Goal: Task Accomplishment & Management: Complete application form

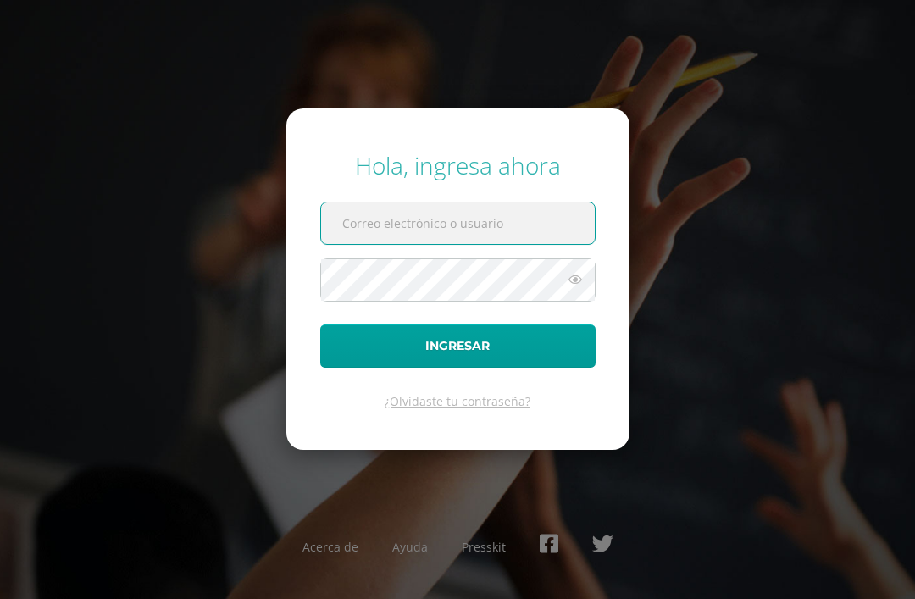
click at [465, 244] on input "text" at bounding box center [458, 223] width 274 height 42
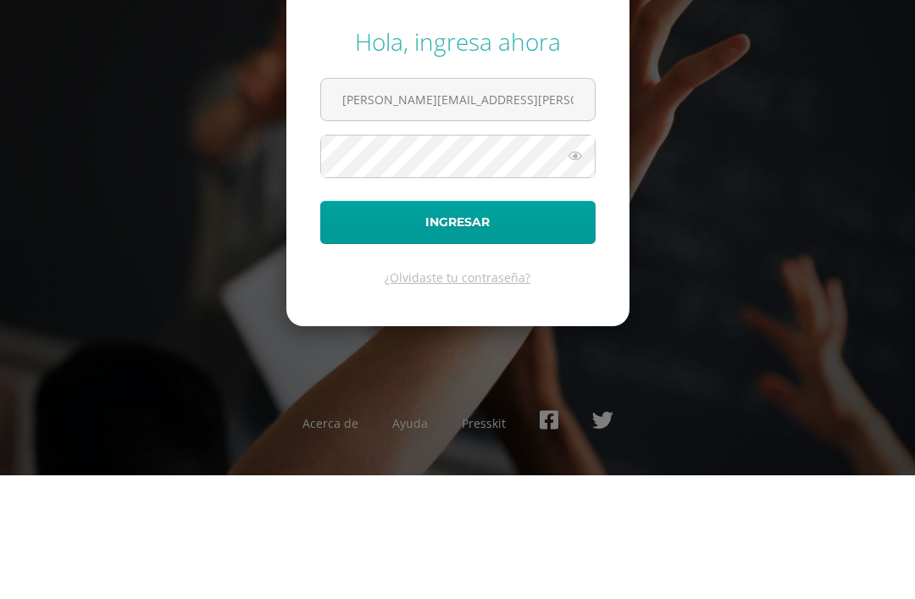
scroll to position [54, 0]
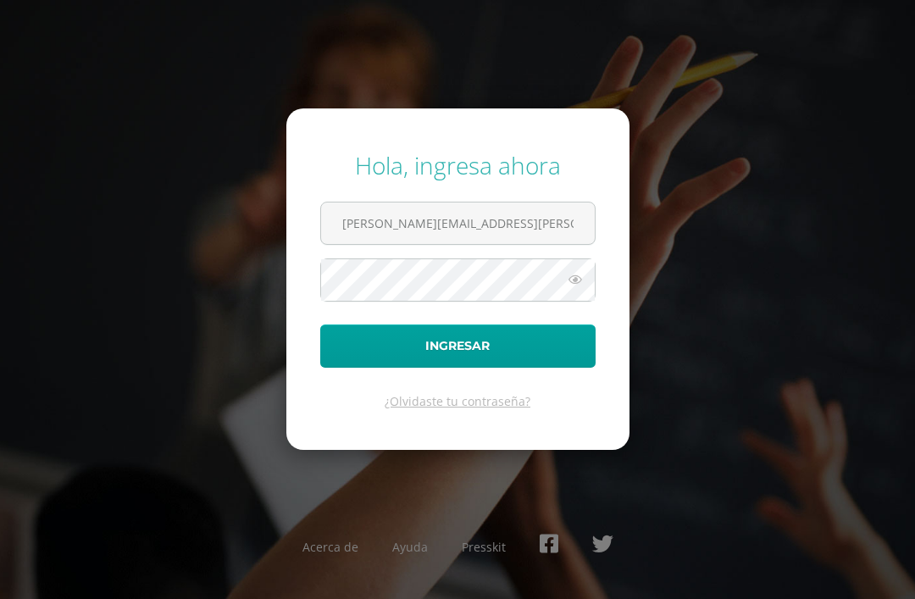
type input "carlos.dominguez@liceoguatemala.edu.gt"
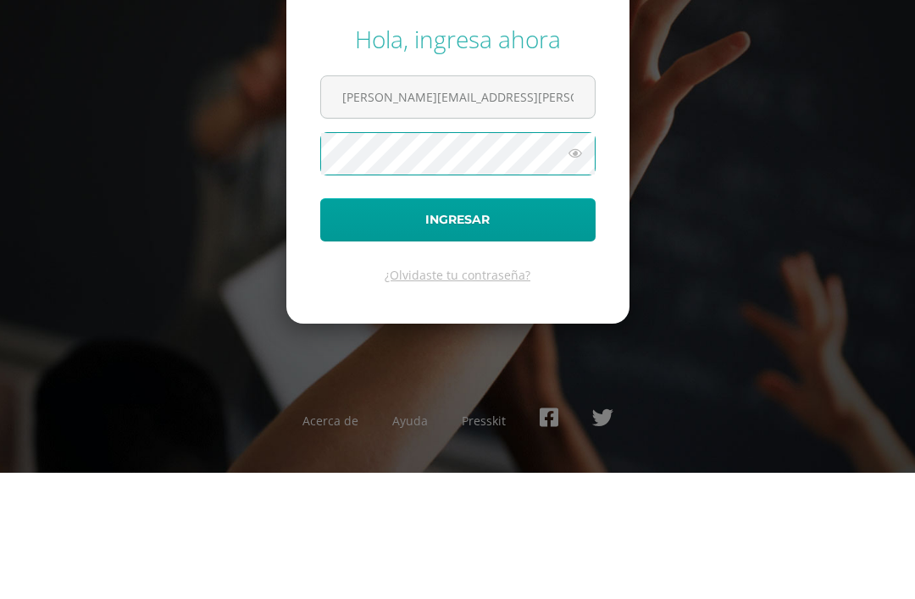
click at [343, 324] on button "Ingresar" at bounding box center [457, 345] width 275 height 43
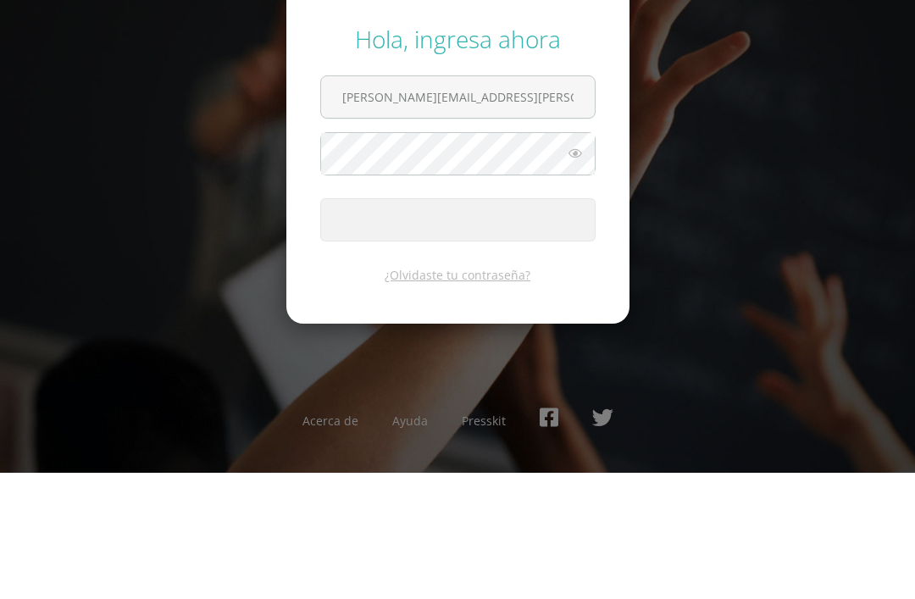
click at [528, 325] on span "submit" at bounding box center [458, 346] width 274 height 42
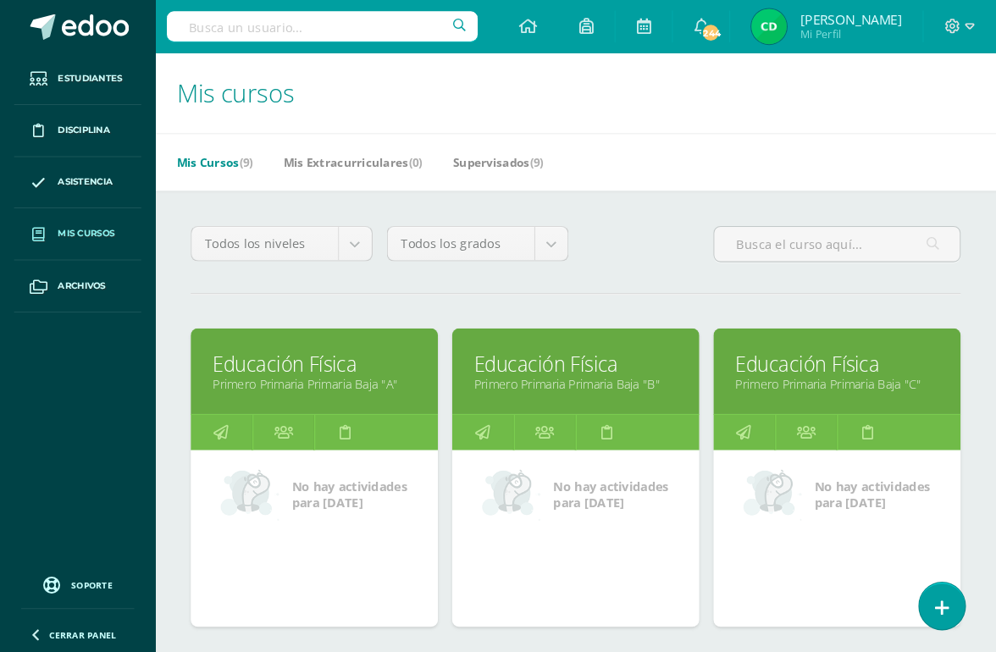
scroll to position [3, 0]
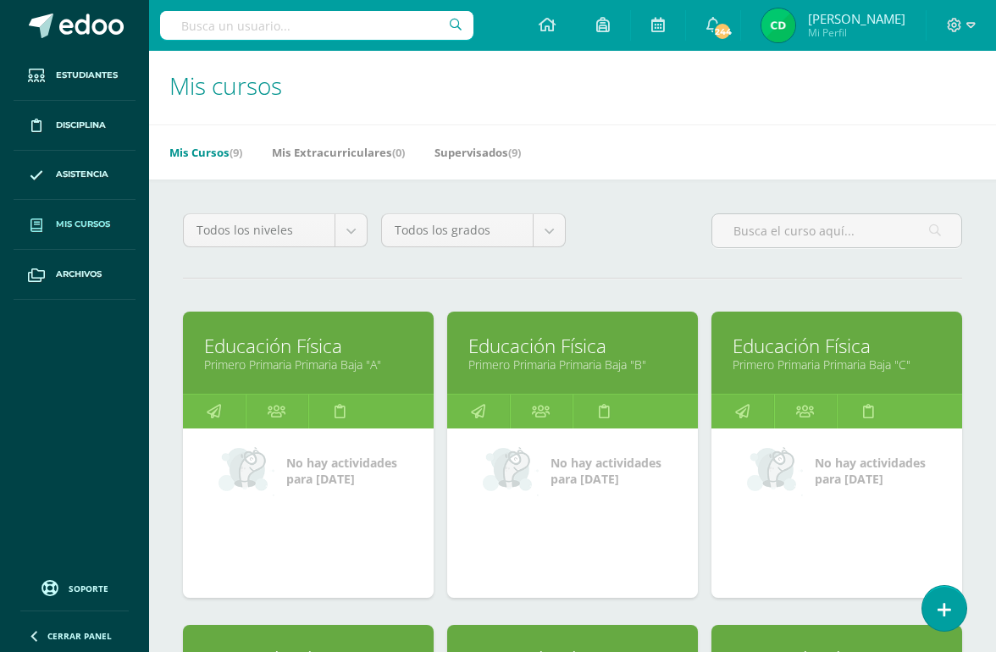
click at [556, 27] on icon at bounding box center [547, 24] width 17 height 15
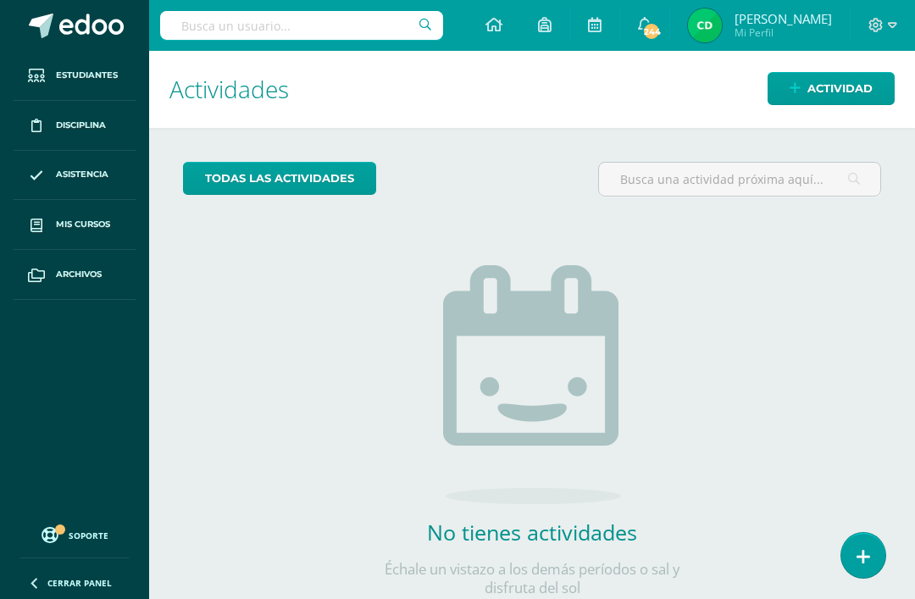
click at [502, 27] on icon at bounding box center [493, 24] width 17 height 15
click at [838, 84] on span "Actividad" at bounding box center [839, 88] width 65 height 31
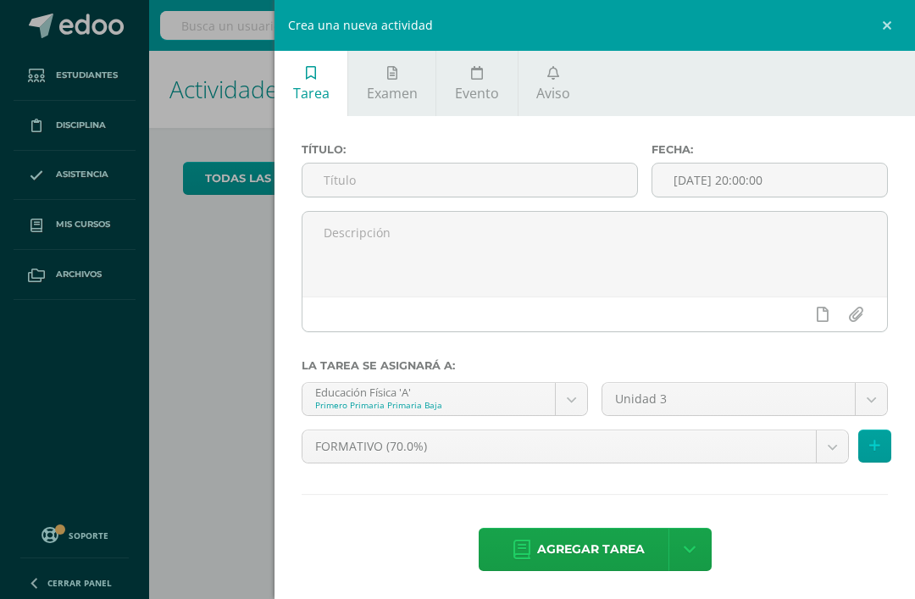
click at [393, 86] on span "Examen" at bounding box center [392, 93] width 51 height 19
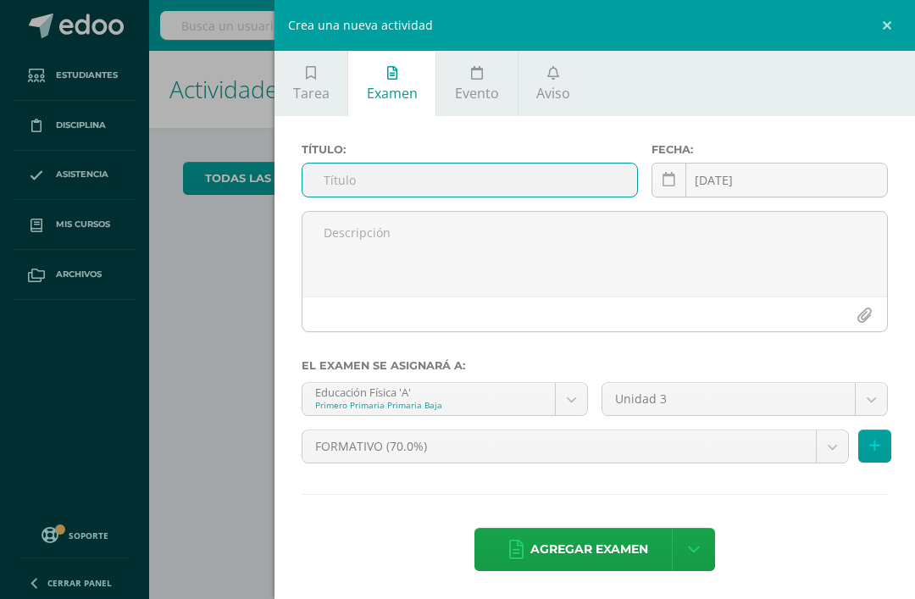
click at [336, 176] on input "text" at bounding box center [469, 179] width 335 height 33
type input "E"
click at [75, 226] on div "Crea una nueva actividad Tarea Examen Evento Aviso Título: Fecha: 2025-08-13 20…" at bounding box center [457, 299] width 915 height 599
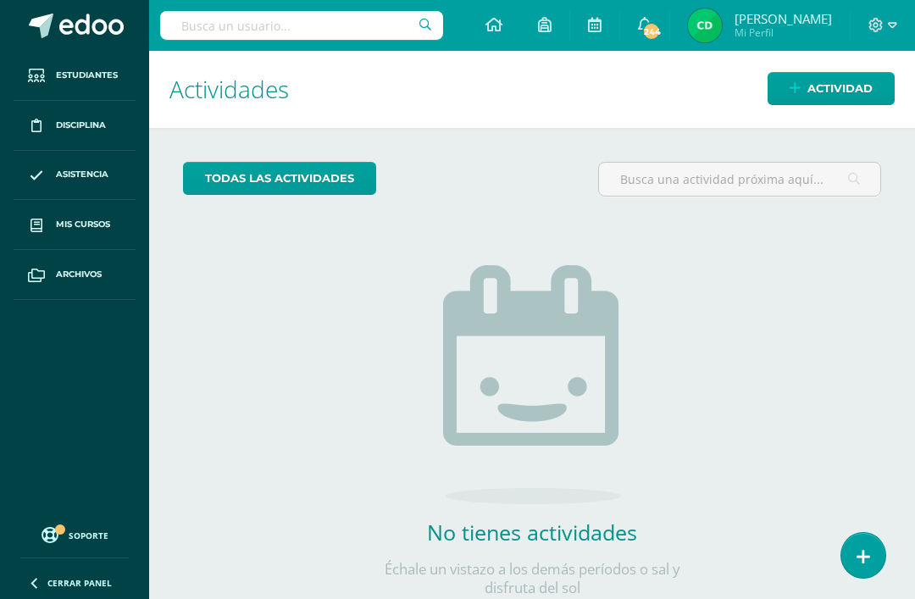
click at [76, 232] on link "Mis cursos" at bounding box center [75, 225] width 122 height 50
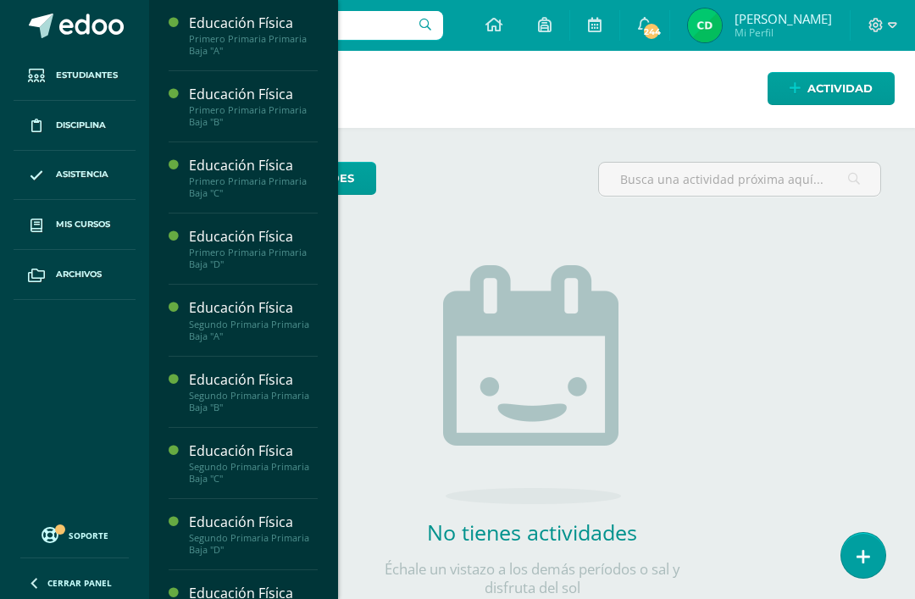
click at [68, 224] on span "Mis cursos" at bounding box center [83, 225] width 54 height 14
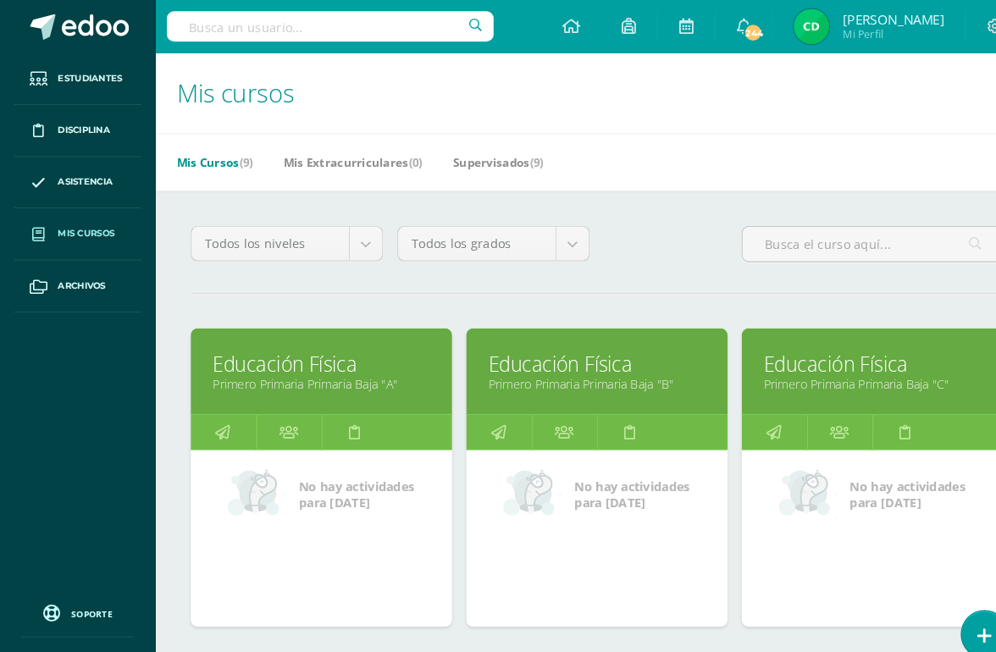
scroll to position [3, 0]
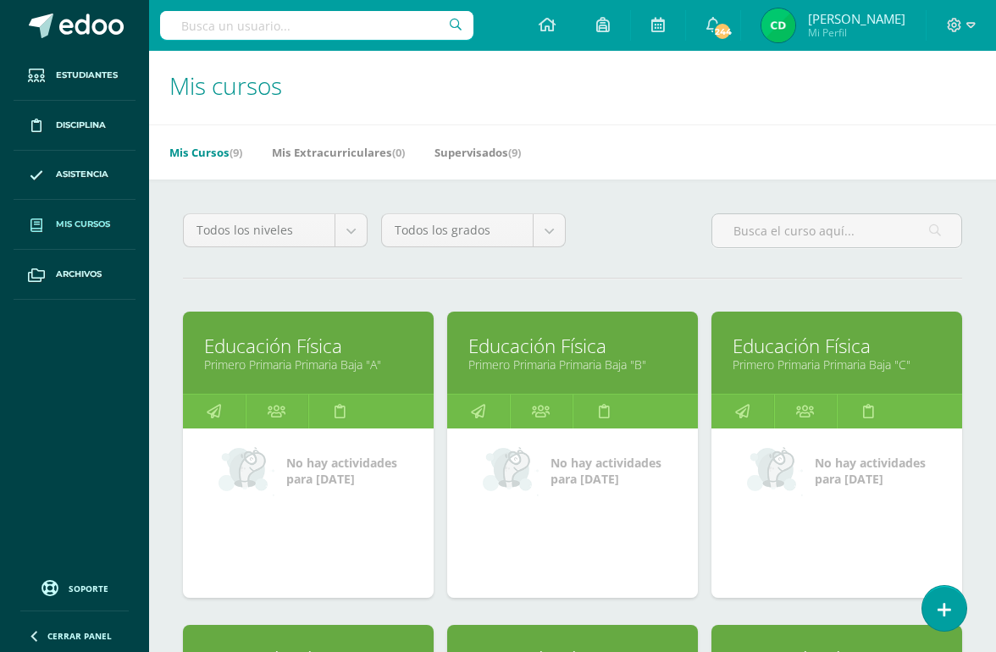
click at [308, 407] on link at bounding box center [339, 412] width 63 height 34
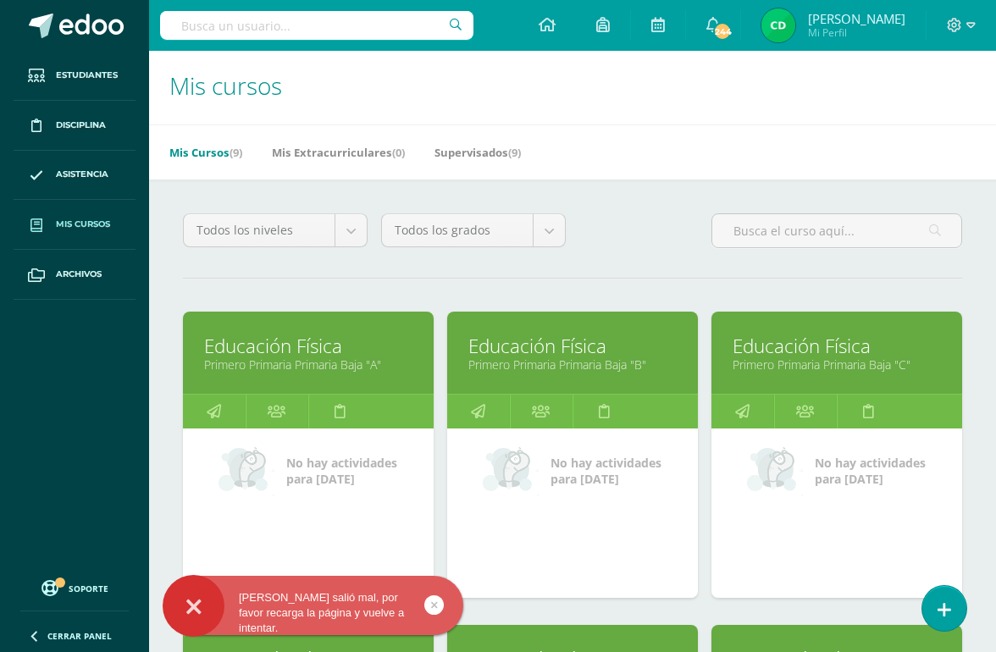
click at [317, 368] on link "Primero Primaria Primaria Baja "A"" at bounding box center [308, 365] width 208 height 16
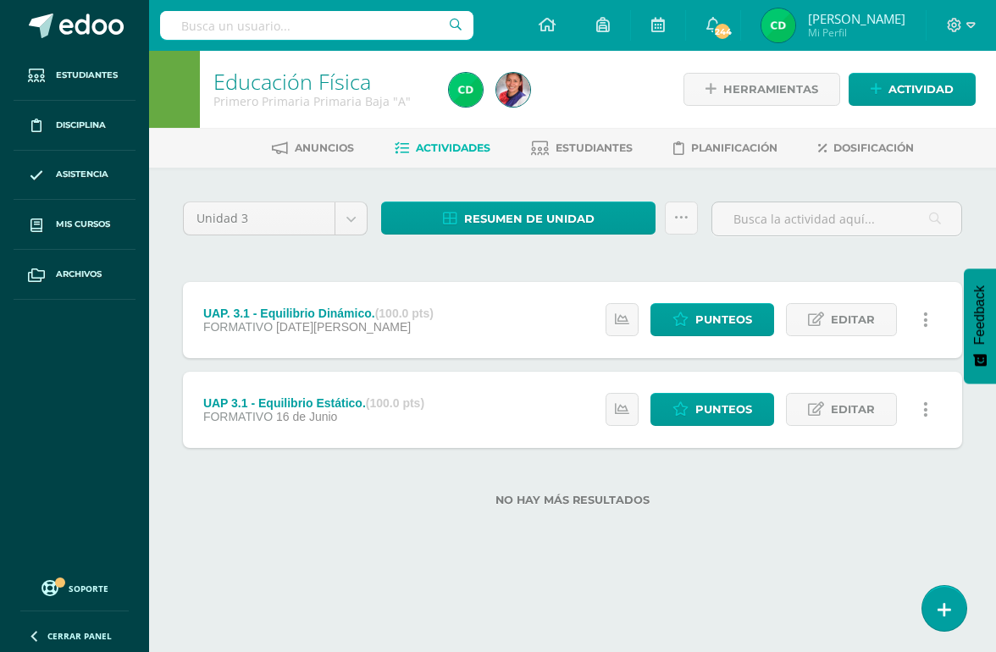
click at [556, 32] on icon at bounding box center [547, 24] width 17 height 15
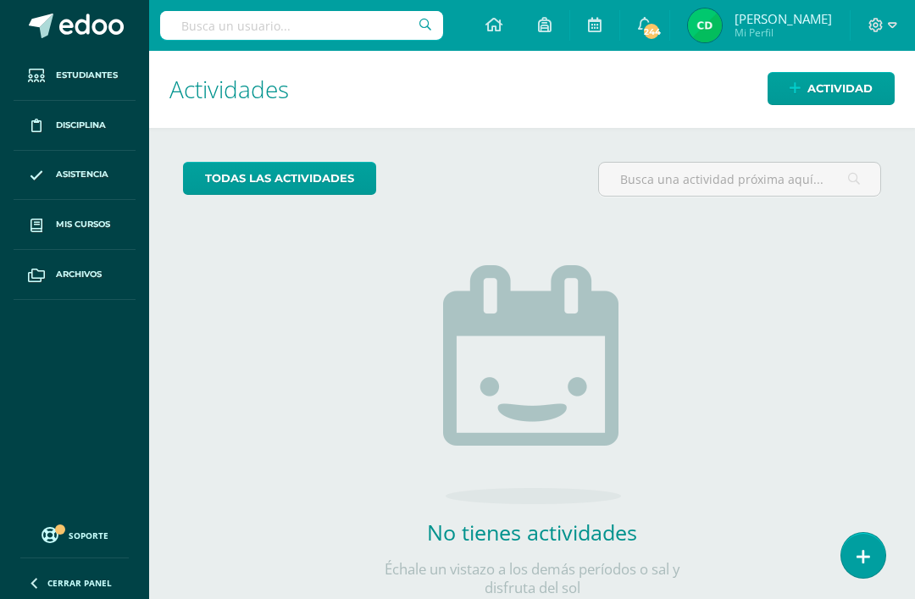
click at [823, 86] on span "Actividad" at bounding box center [839, 88] width 65 height 31
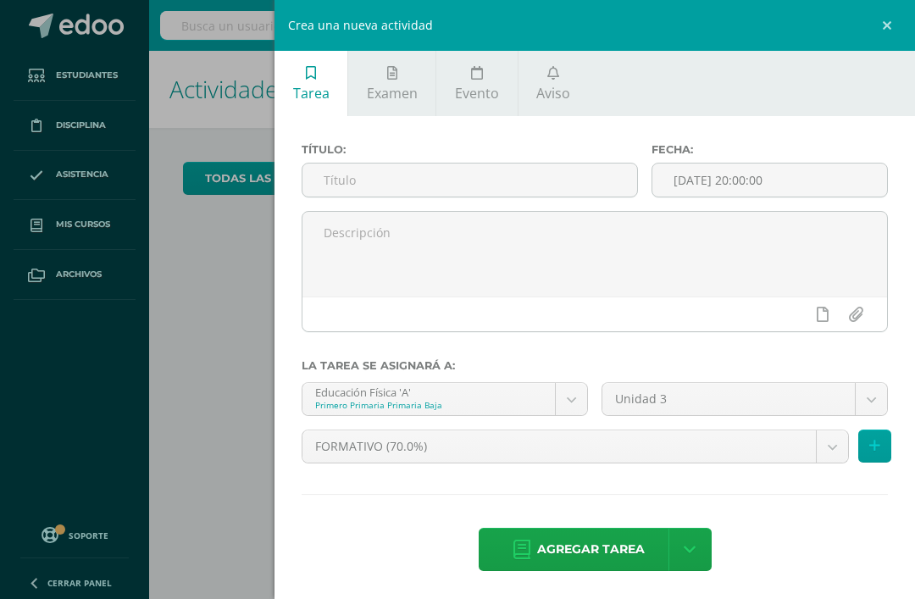
click at [352, 177] on input "text" at bounding box center [469, 179] width 335 height 33
type input "UAP. 3.2 Ejecuta pases y control [PERSON_NAME] con diversas zonas de contacto."
click at [783, 189] on input "[DATE] 20:00:00" at bounding box center [769, 179] width 235 height 33
click at [790, 180] on input "[DATE] 20:00" at bounding box center [769, 179] width 235 height 33
click at [709, 167] on input "2025-08-13 20:00" at bounding box center [769, 179] width 235 height 33
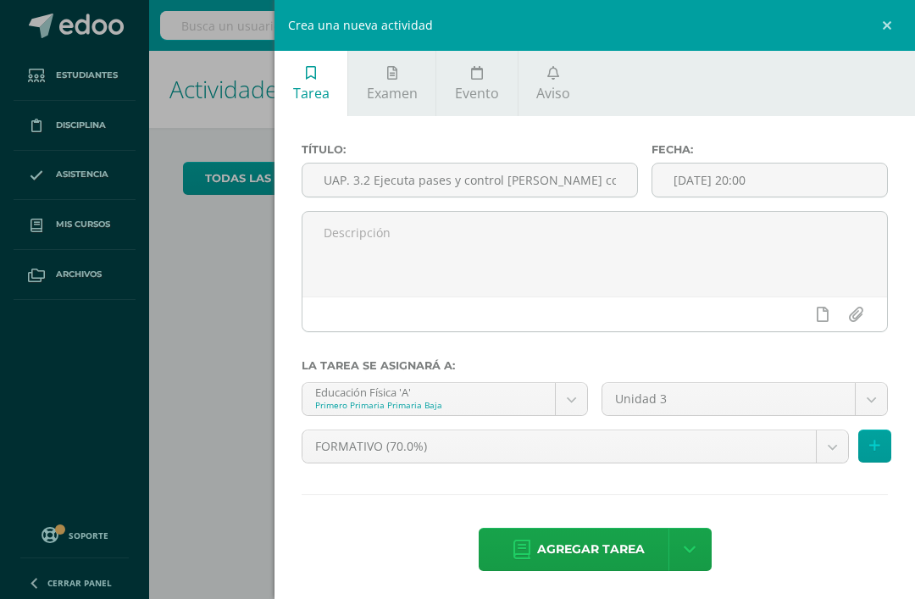
click at [775, 185] on input "2025-08-13 20:00" at bounding box center [769, 179] width 235 height 33
click at [774, 185] on input "2025-08-13 20:00" at bounding box center [769, 179] width 235 height 33
click at [809, 174] on input "2025-08-13 20:00" at bounding box center [769, 179] width 235 height 33
click at [724, 189] on input "2025-08-13 20:00" at bounding box center [769, 179] width 235 height 33
click at [700, 176] on input "2025-08-13 20:00" at bounding box center [769, 179] width 235 height 33
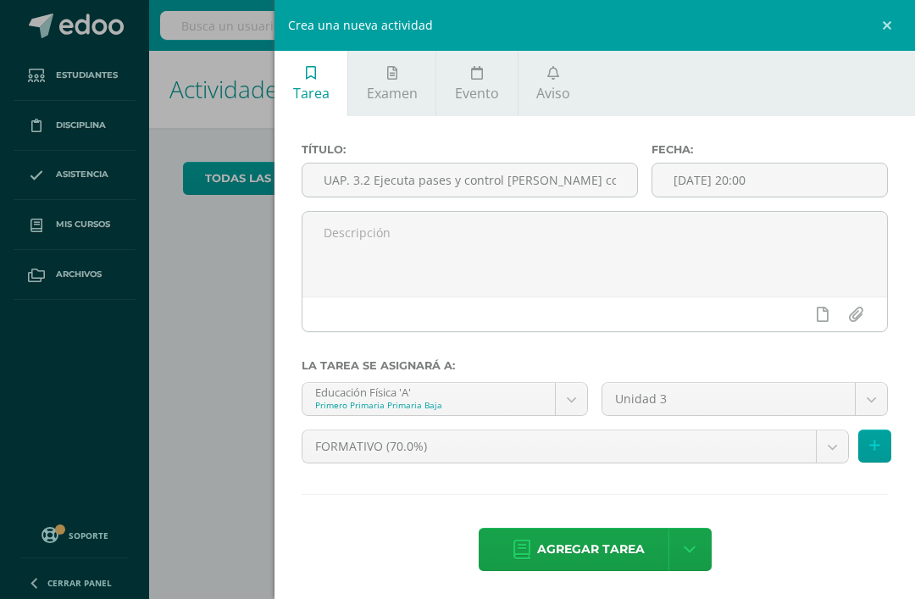
click at [700, 176] on input "2025-08-13 20:00" at bounding box center [769, 179] width 235 height 33
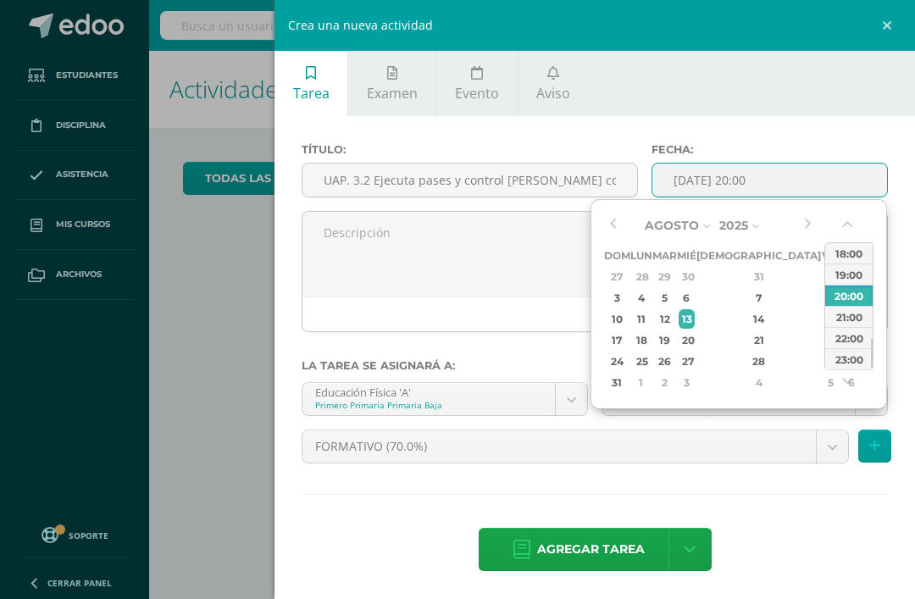
click at [535, 225] on textarea at bounding box center [594, 254] width 584 height 85
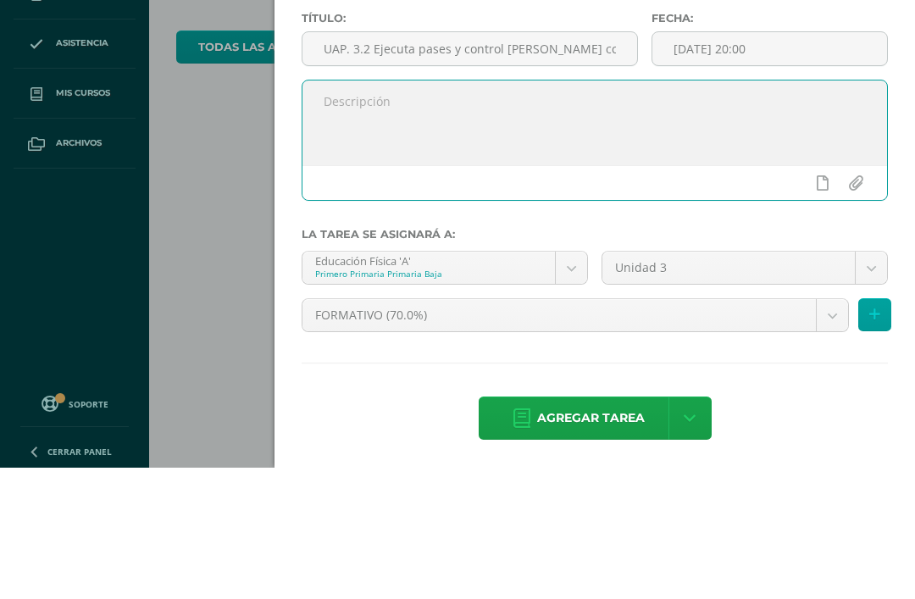
click at [760, 163] on input "2025-08-13 20:00" at bounding box center [769, 179] width 235 height 33
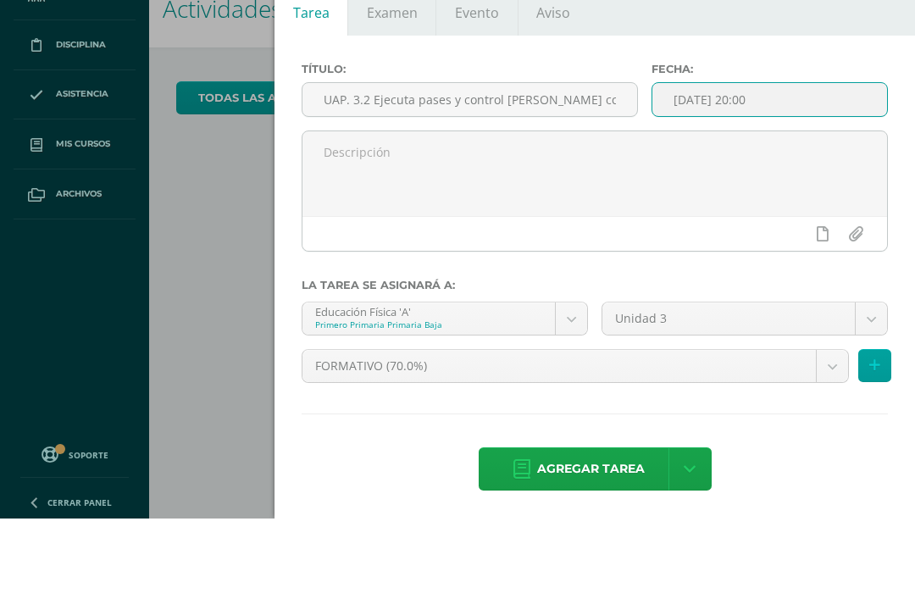
click at [767, 163] on input "2025-08-13 20:00" at bounding box center [769, 179] width 235 height 33
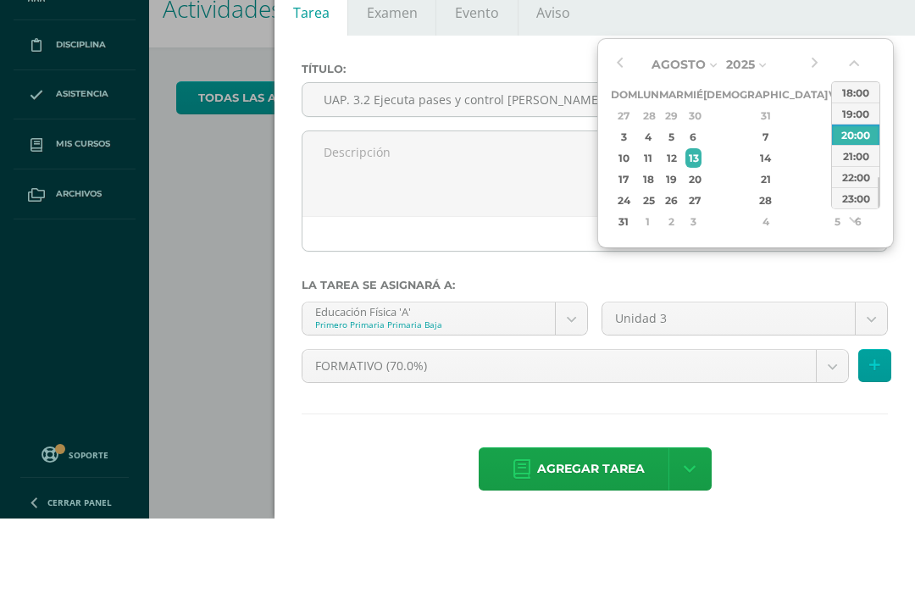
click at [503, 212] on textarea at bounding box center [594, 254] width 584 height 85
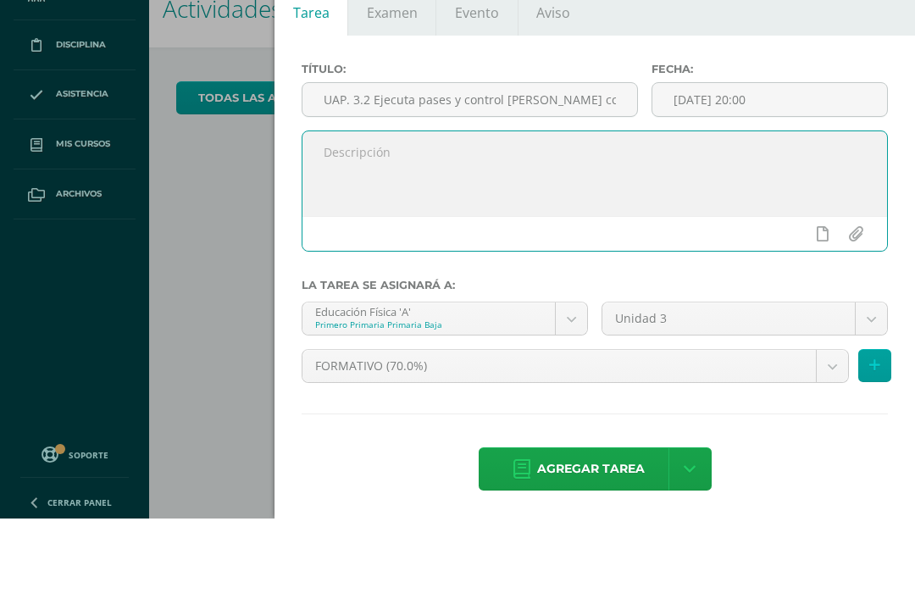
click at [749, 163] on input "2025-08-13 20:00" at bounding box center [769, 179] width 235 height 33
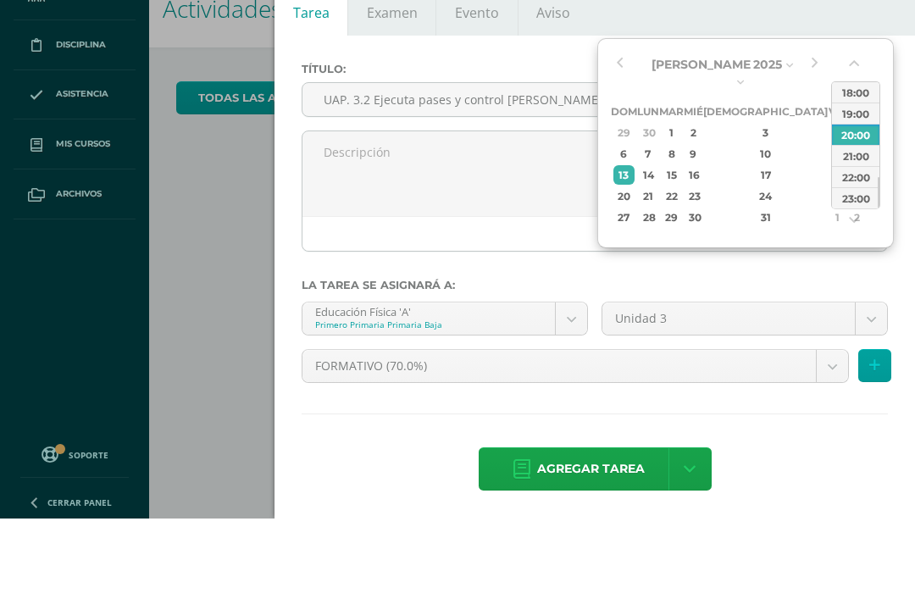
type input "2025-07-28 20:00"
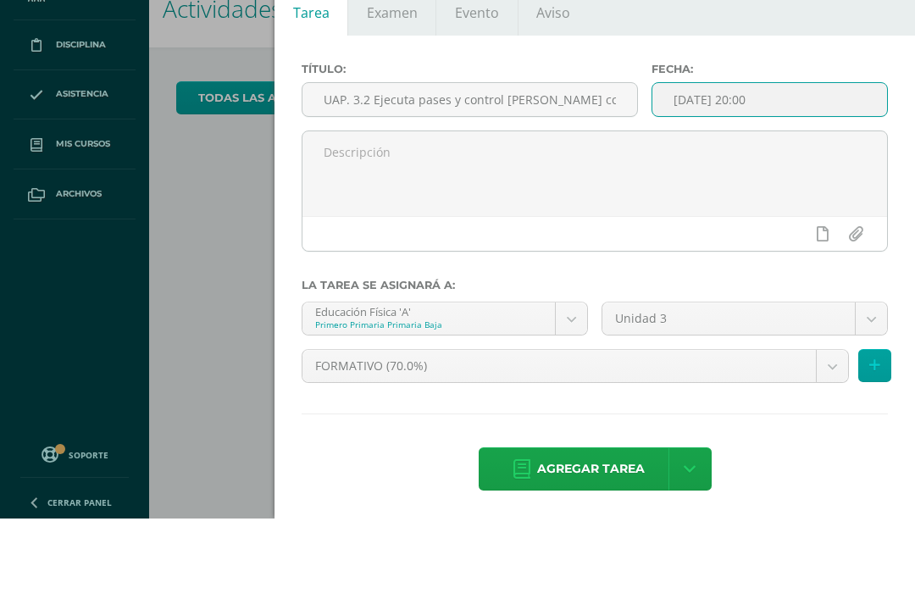
click at [534, 212] on textarea at bounding box center [594, 254] width 584 height 85
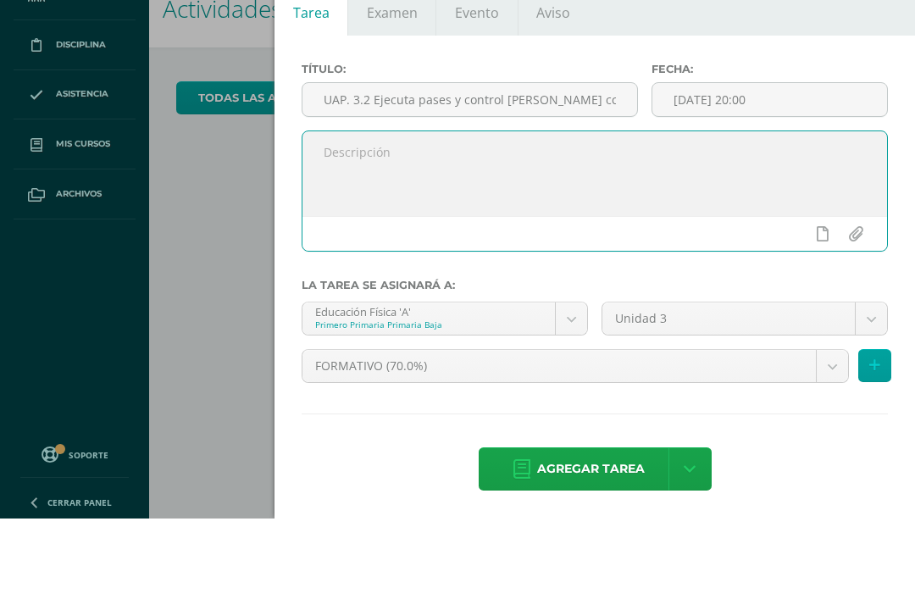
scroll to position [54, 7]
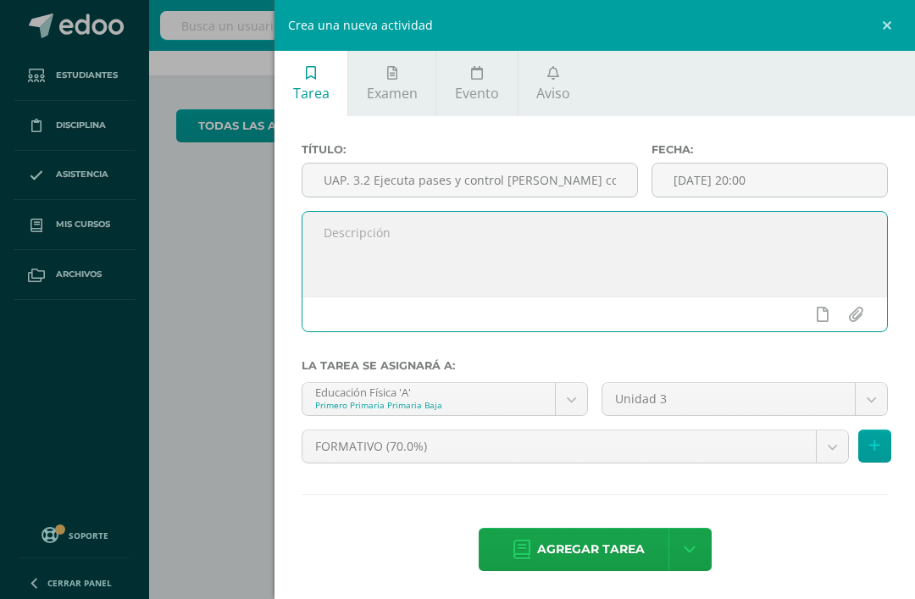
click at [574, 410] on body "Estudiantes Disciplina Asistencia Mis cursos Archivos Soporte Centro de ayuda Ú…" at bounding box center [450, 246] width 915 height 599
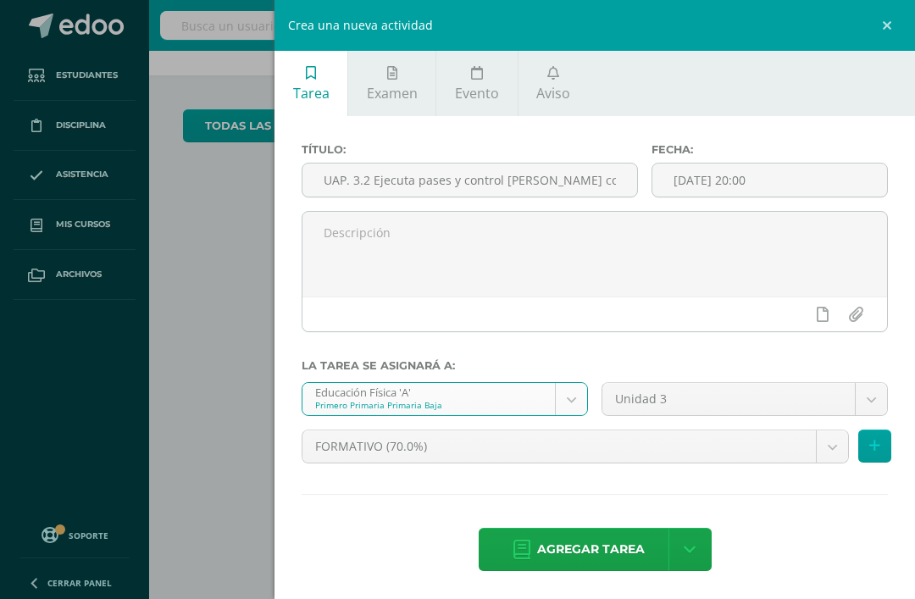
click at [874, 399] on body "Estudiantes Disciplina Asistencia Mis cursos Archivos Soporte Centro de ayuda Ú…" at bounding box center [457, 246] width 915 height 599
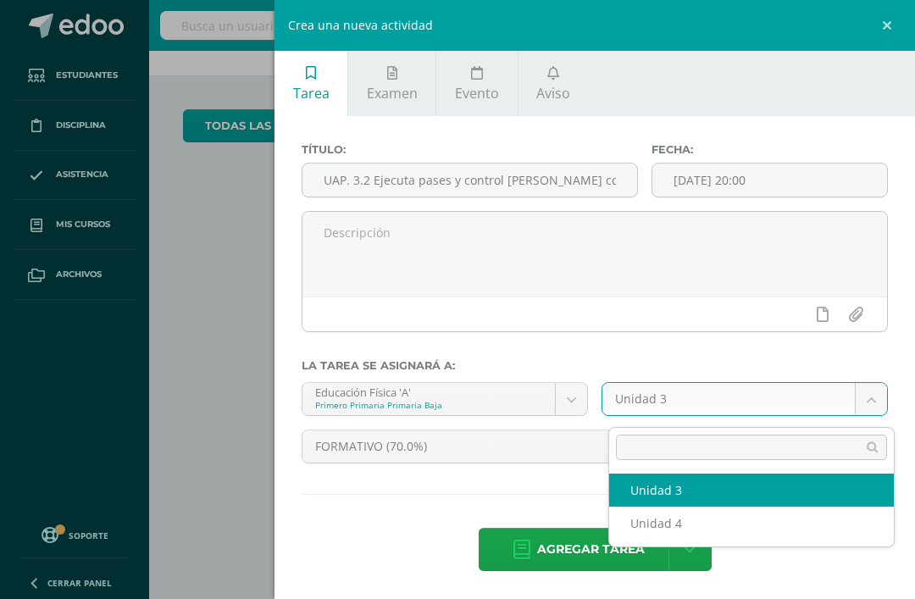
scroll to position [54, 7]
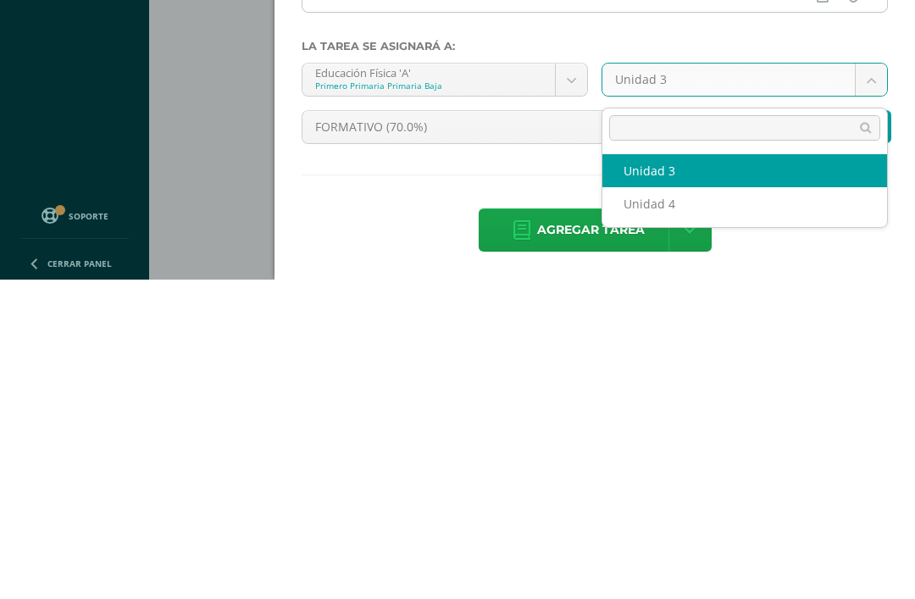
select select "206227"
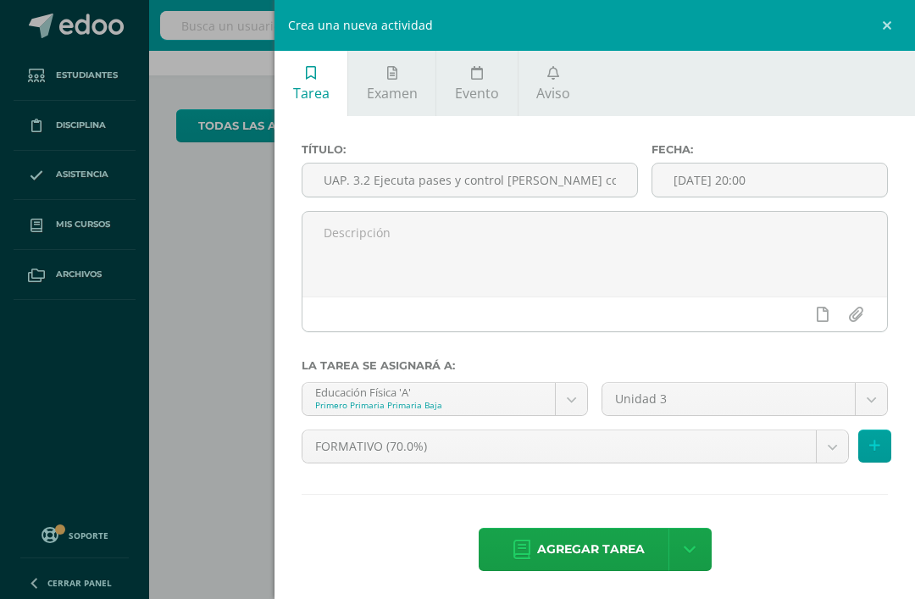
click at [880, 445] on button at bounding box center [874, 445] width 33 height 33
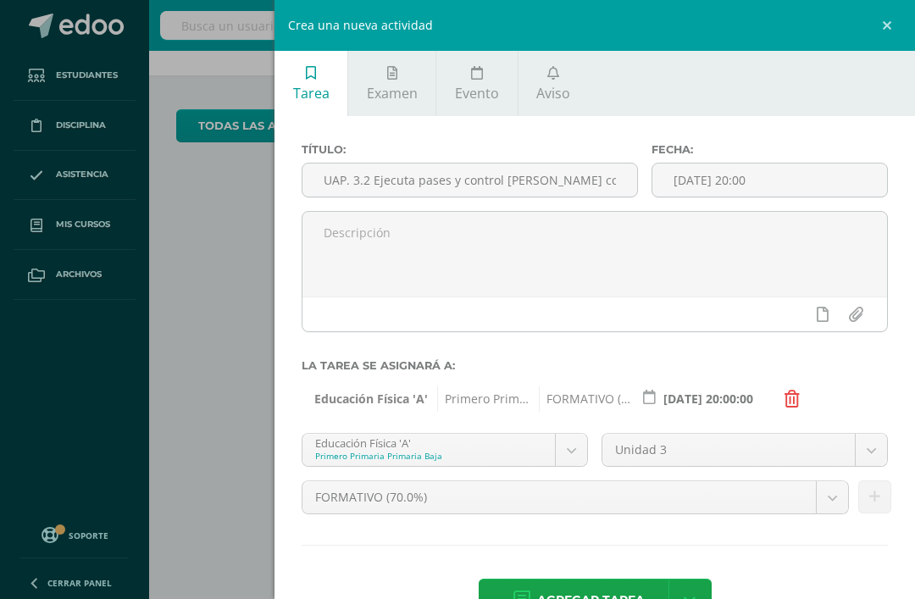
click at [567, 451] on body "Estudiantes Disciplina Asistencia Mis cursos Archivos Soporte Centro de ayuda Ú…" at bounding box center [450, 246] width 915 height 599
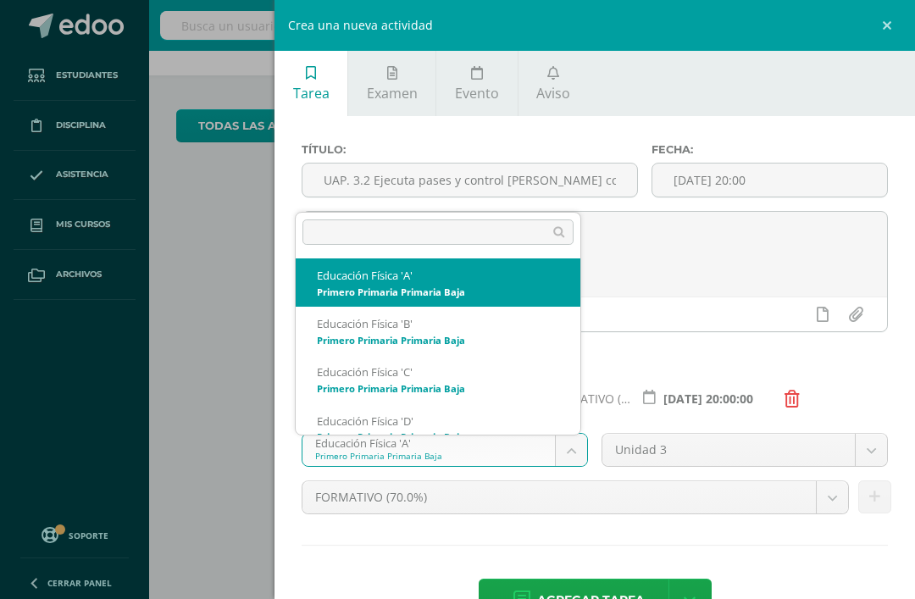
scroll to position [54, 0]
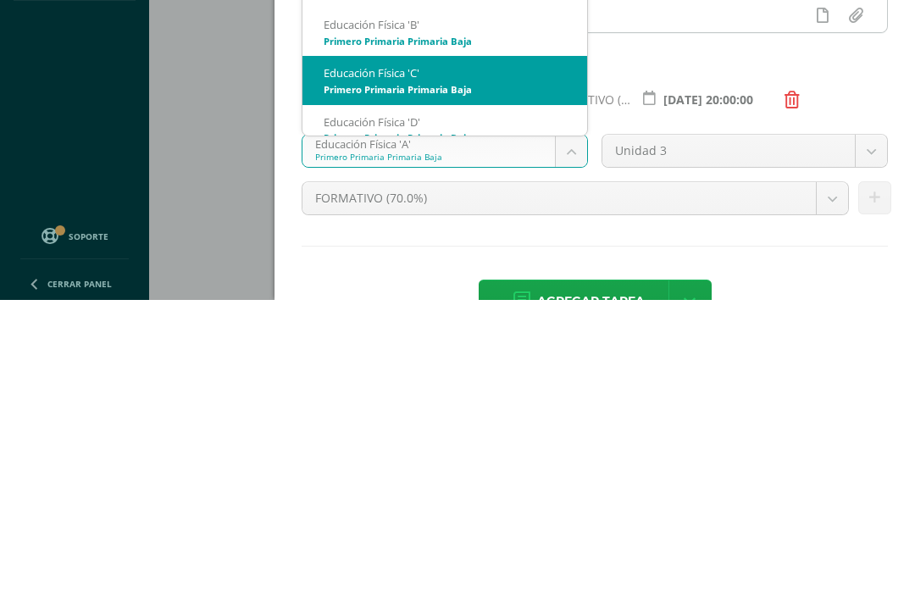
select select "206207"
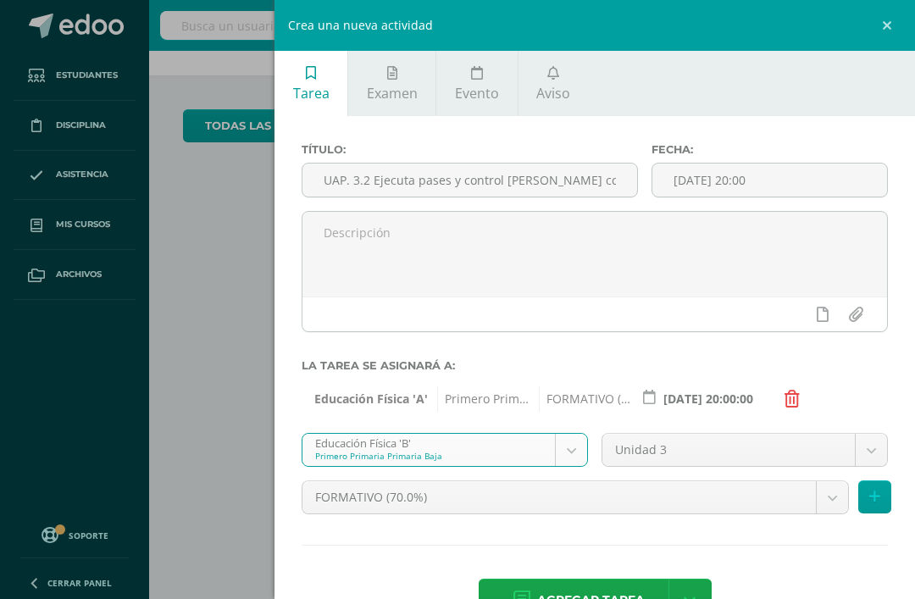
click at [869, 453] on body "Estudiantes Disciplina Asistencia Mis cursos Archivos Soporte Centro de ayuda Ú…" at bounding box center [457, 246] width 915 height 599
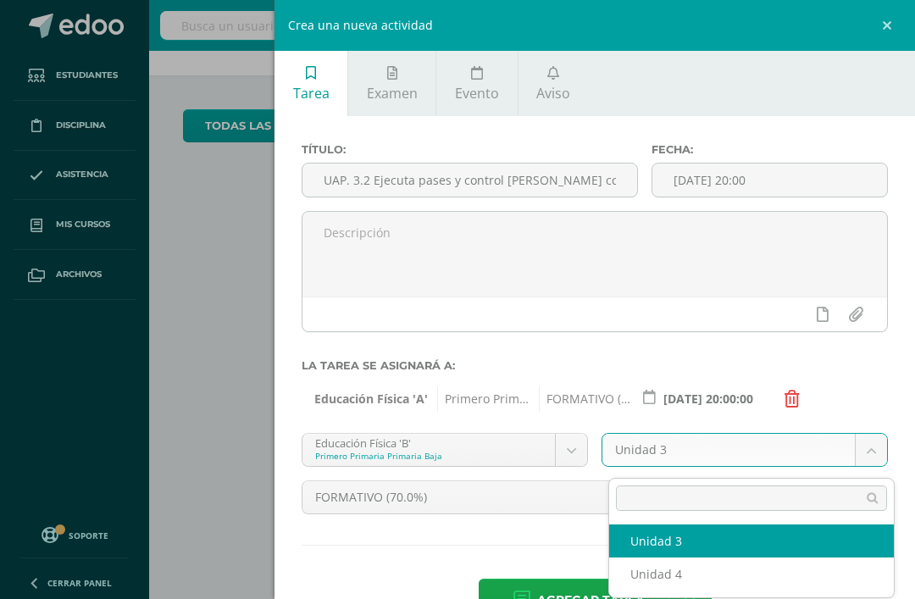
scroll to position [54, 7]
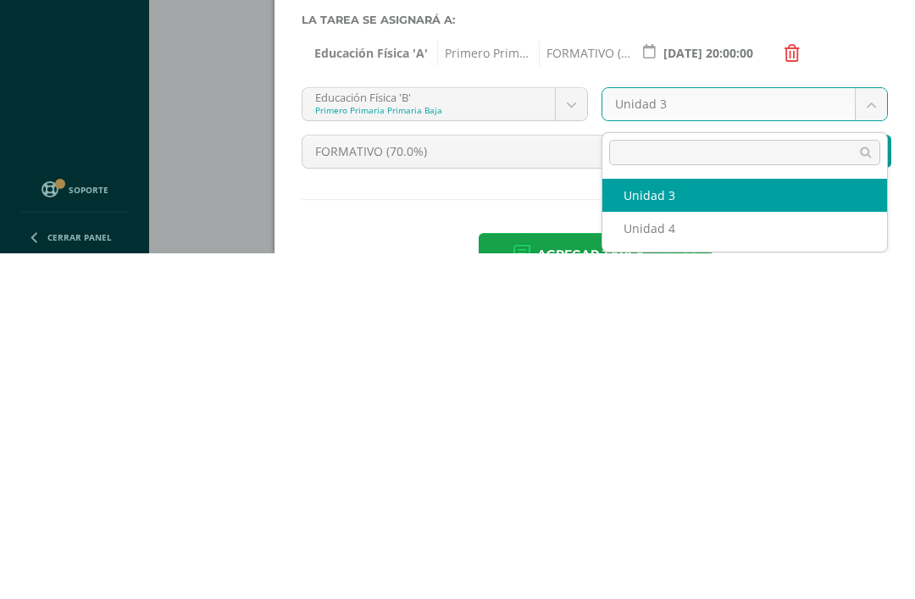
select select "206214"
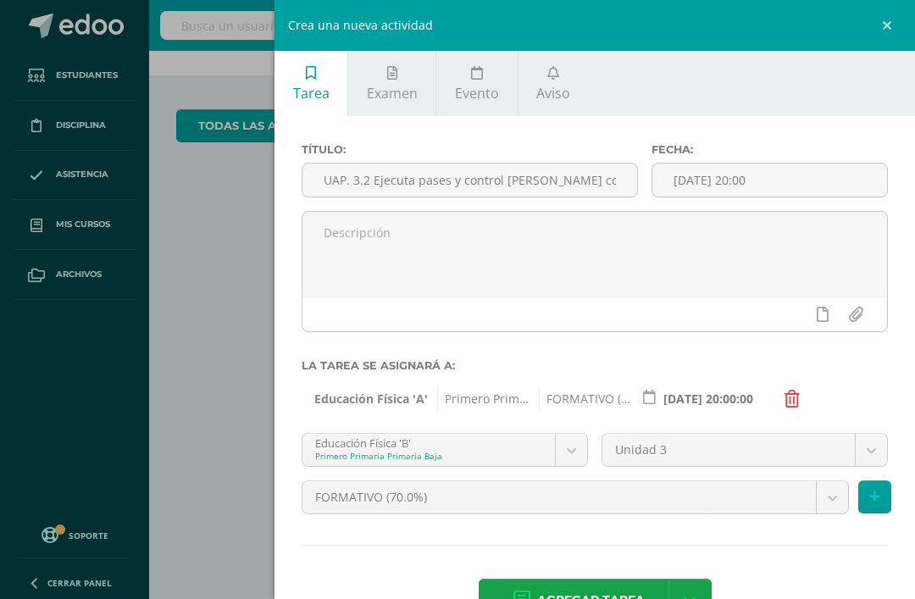
click at [872, 499] on icon at bounding box center [874, 497] width 11 height 14
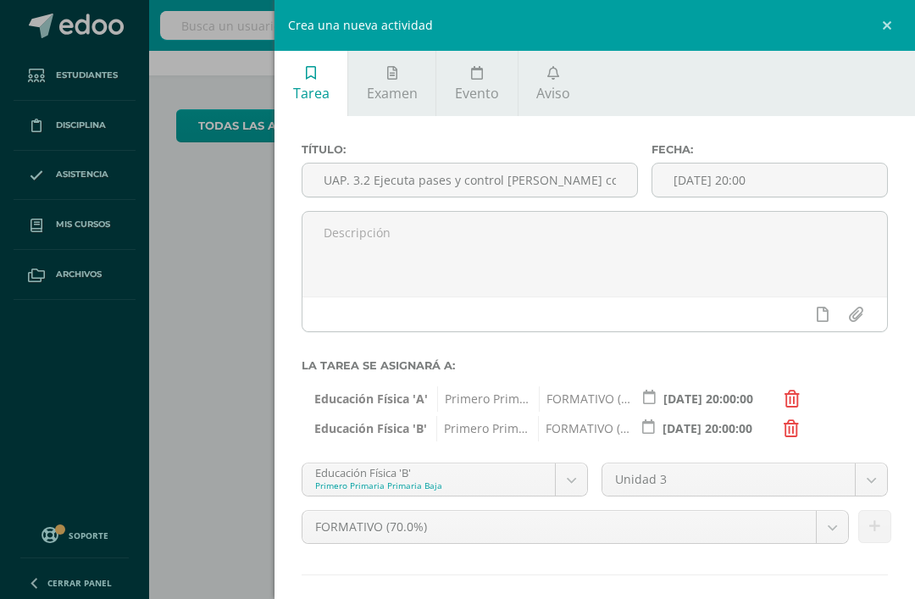
click at [577, 478] on body "Estudiantes Disciplina Asistencia Mis cursos Archivos Soporte Centro de ayuda Ú…" at bounding box center [450, 246] width 915 height 599
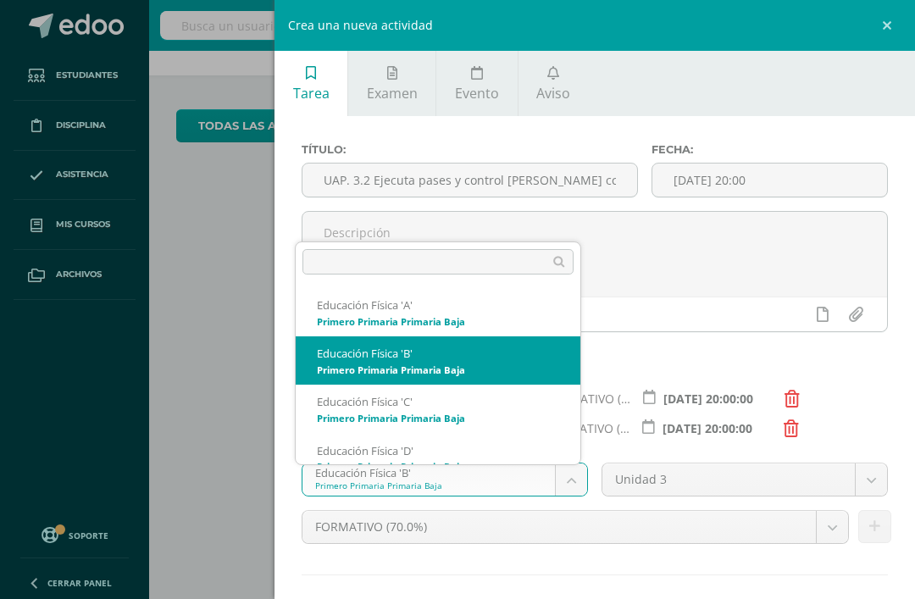
scroll to position [54, 0]
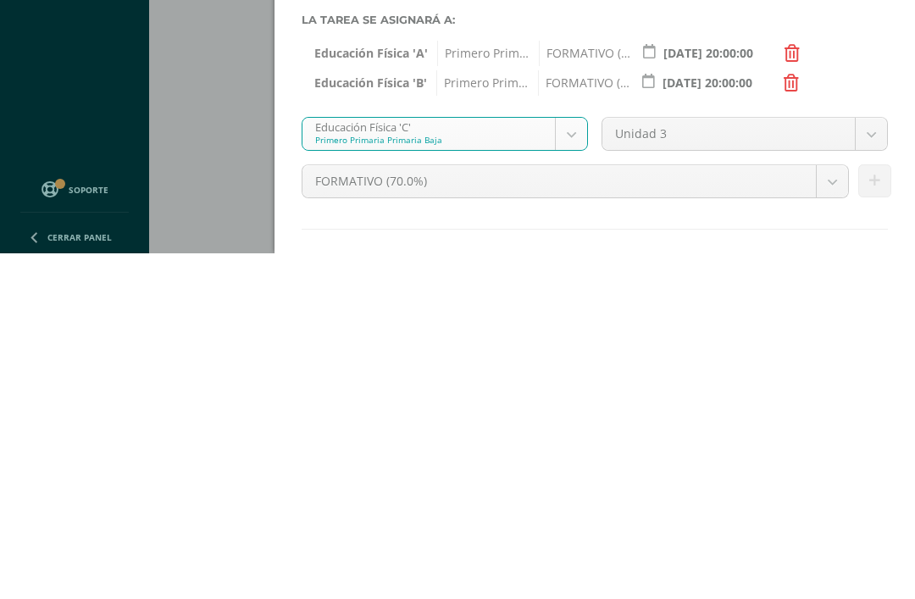
select select "206194"
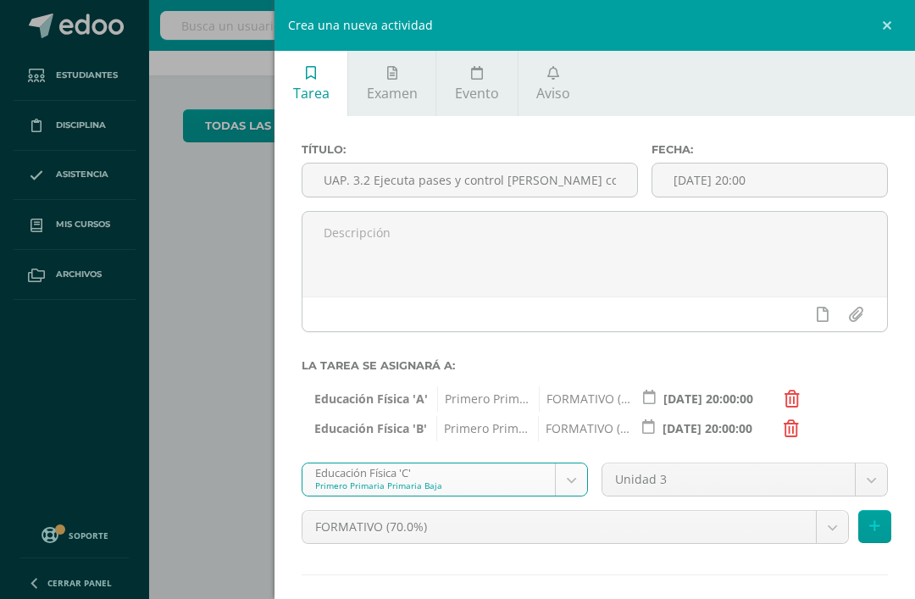
click at [869, 479] on body "Estudiantes Disciplina Asistencia Mis cursos Archivos Soporte Centro de ayuda Ú…" at bounding box center [457, 246] width 915 height 599
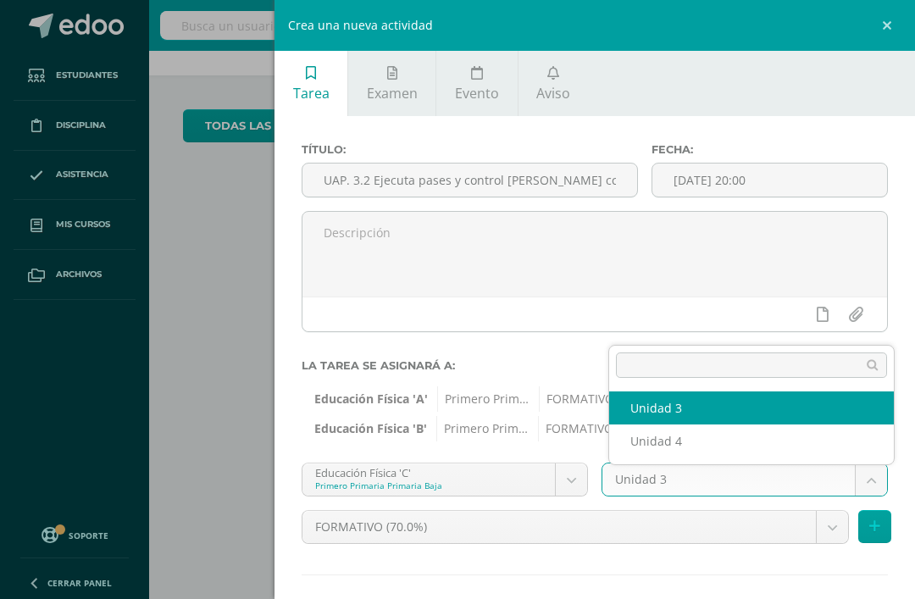
scroll to position [54, 7]
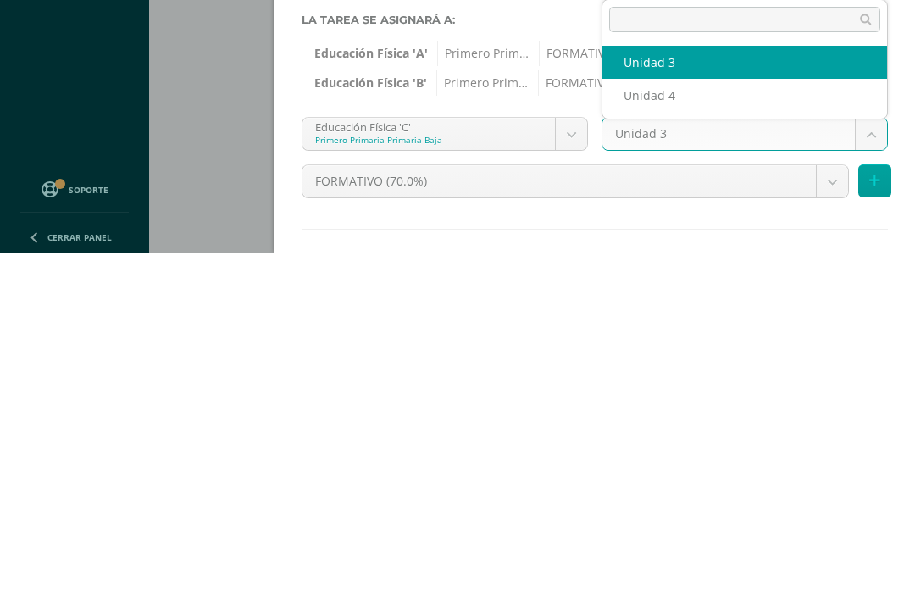
select select "206201"
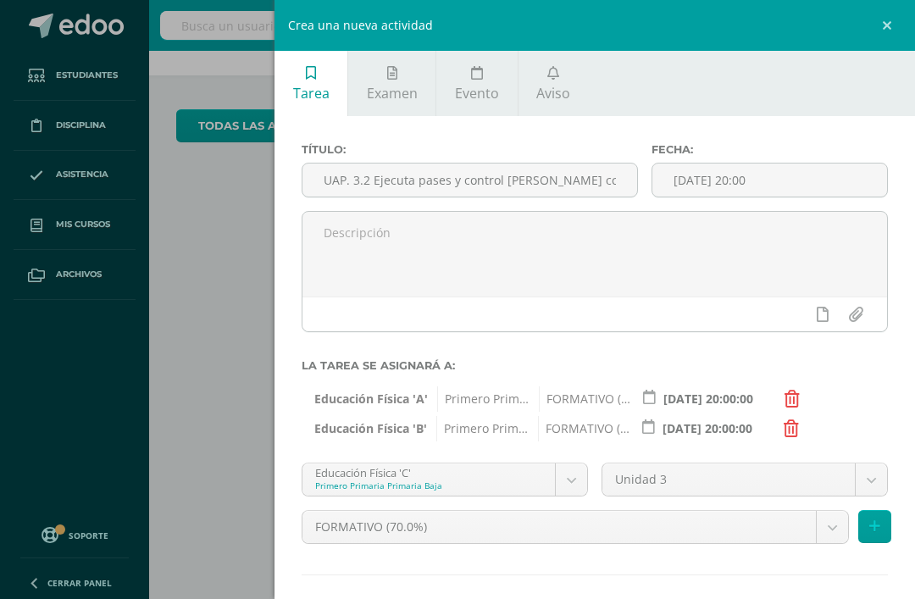
click at [882, 521] on button at bounding box center [874, 526] width 33 height 33
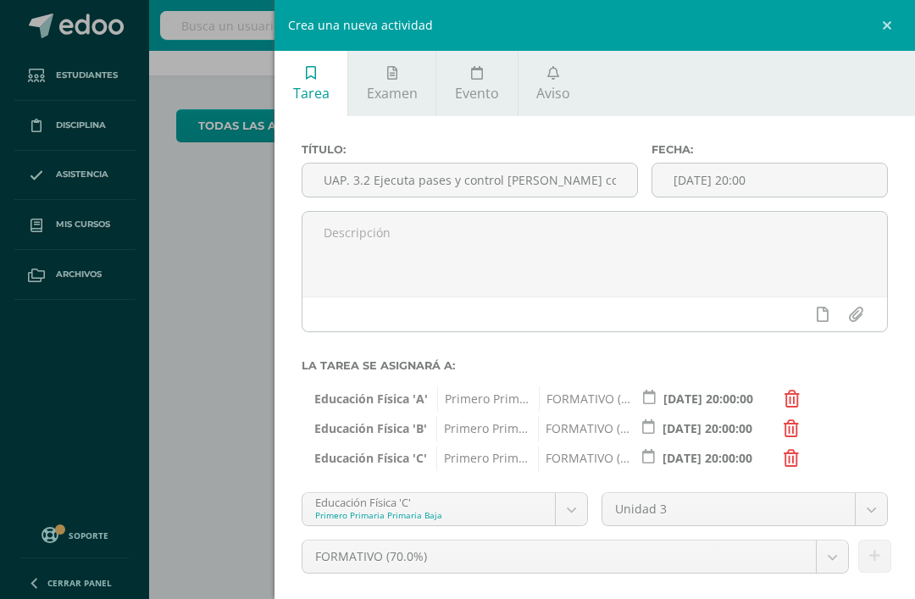
click at [575, 517] on body "Estudiantes Disciplina Asistencia Mis cursos Archivos Soporte Centro de ayuda Ú…" at bounding box center [450, 246] width 915 height 599
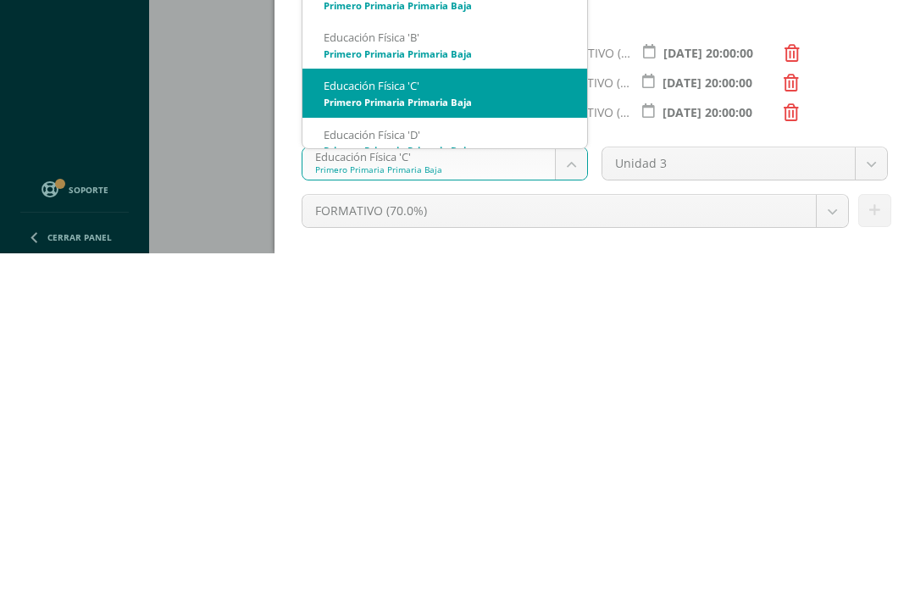
scroll to position [14, 0]
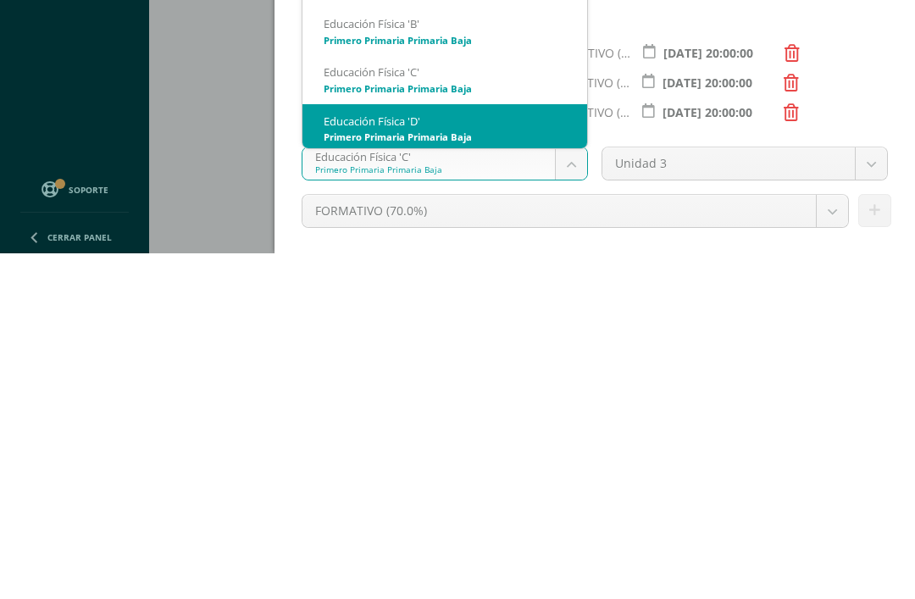
select select "206181"
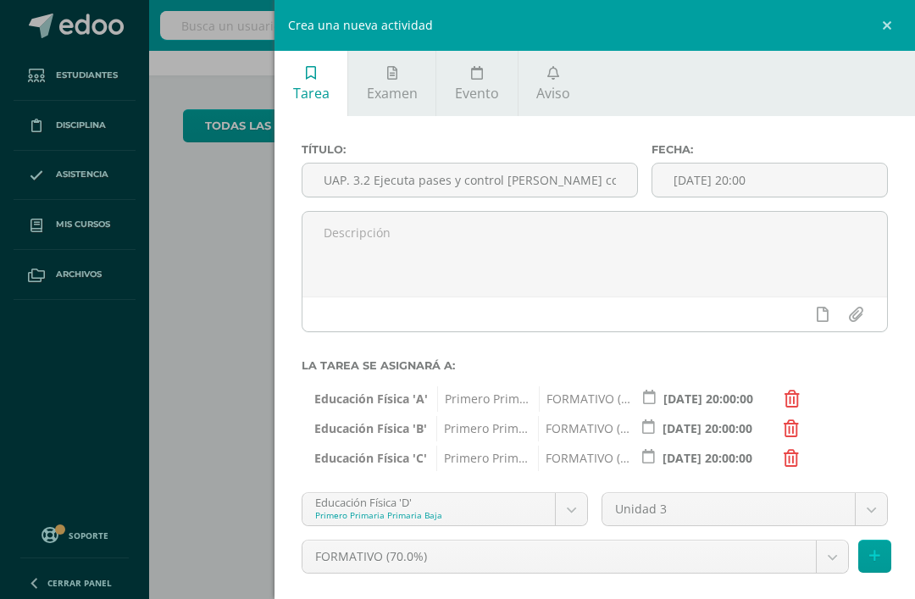
click at [871, 551] on button at bounding box center [874, 556] width 33 height 33
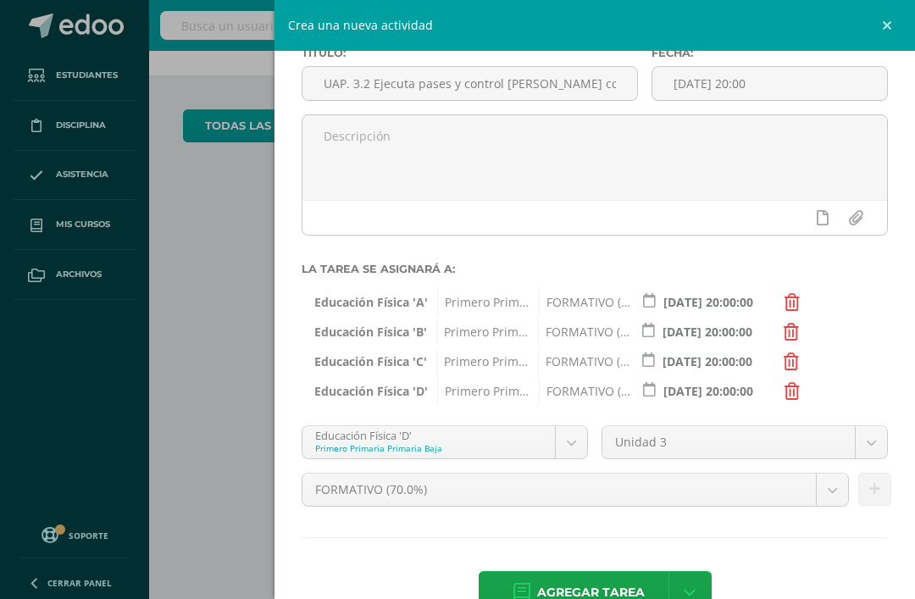
scroll to position [95, 0]
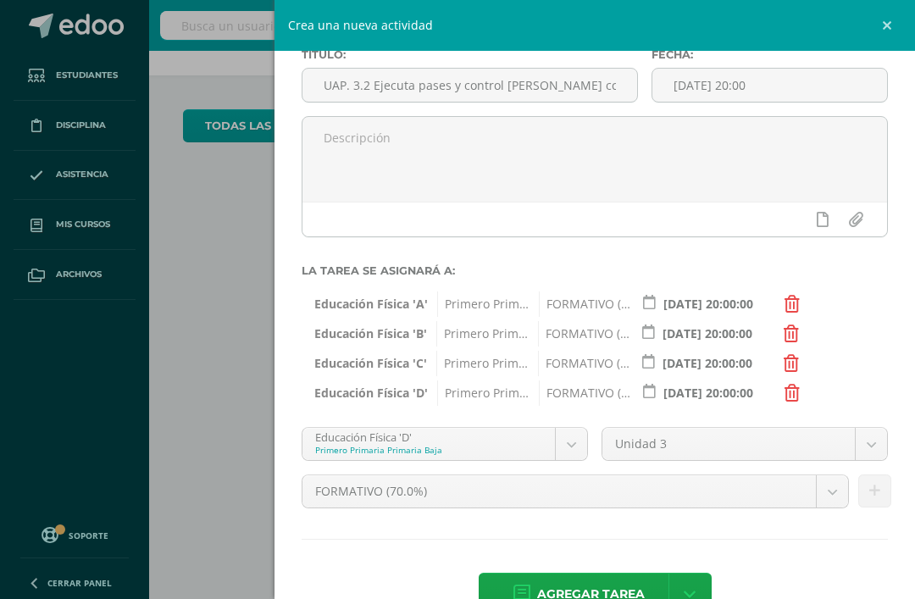
click at [609, 585] on span "Agregar tarea" at bounding box center [591, 594] width 108 height 42
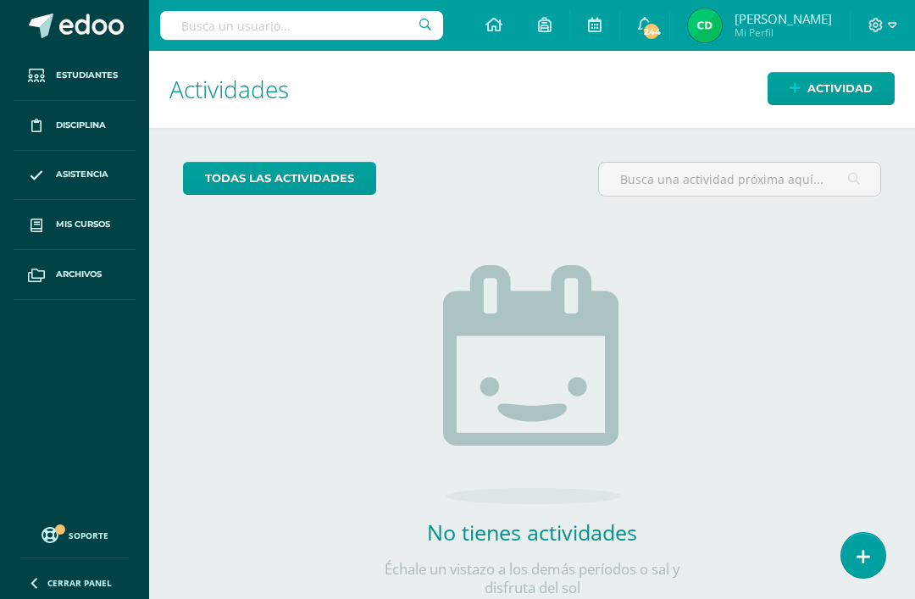
click at [830, 90] on span "Actividad" at bounding box center [839, 88] width 65 height 31
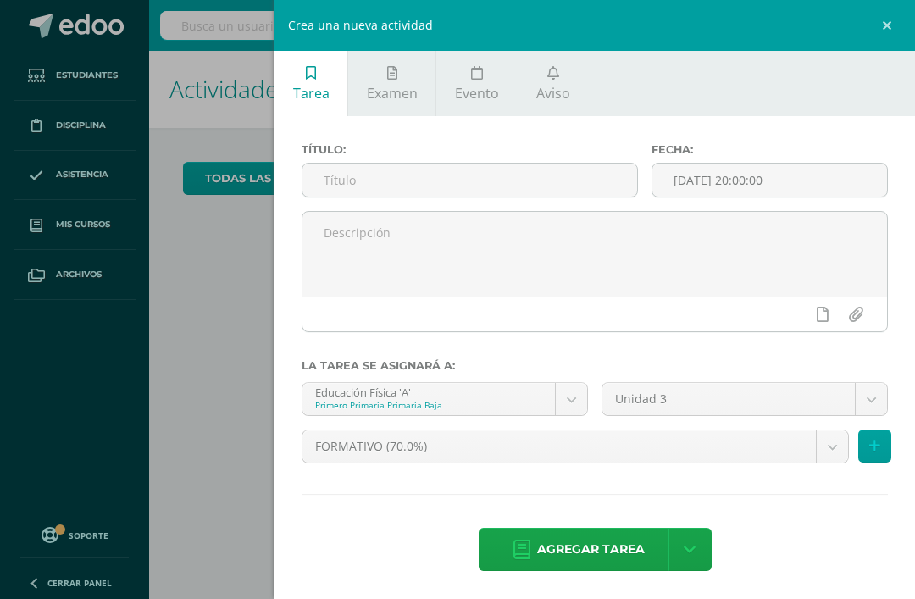
click at [397, 82] on link "Examen" at bounding box center [391, 83] width 87 height 65
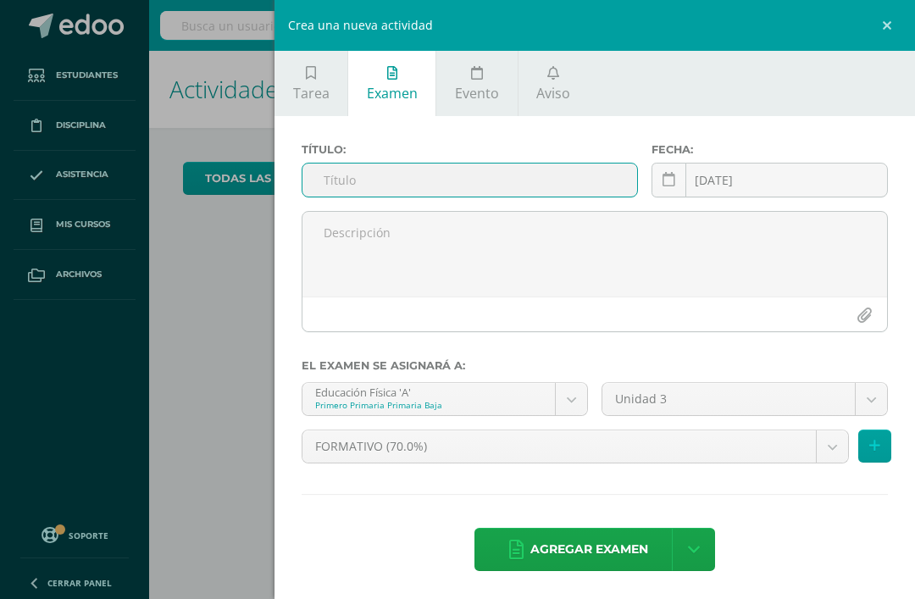
click at [336, 174] on input "text" at bounding box center [469, 179] width 335 height 33
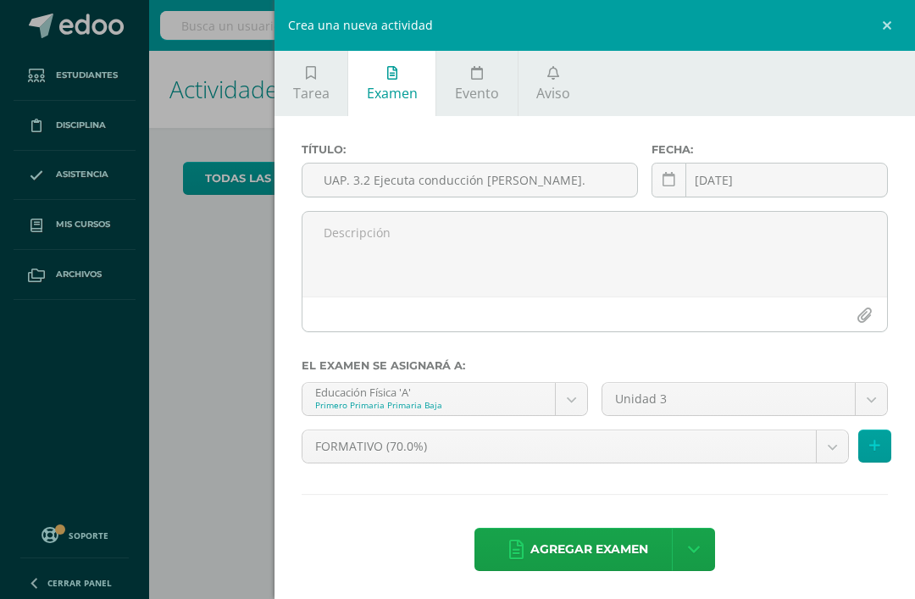
type input "UAP. 3.2 Ejecuta conducción de balón."
click at [799, 188] on input "[DATE]" at bounding box center [769, 179] width 235 height 33
click at [731, 184] on input "[DATE]" at bounding box center [769, 179] width 235 height 33
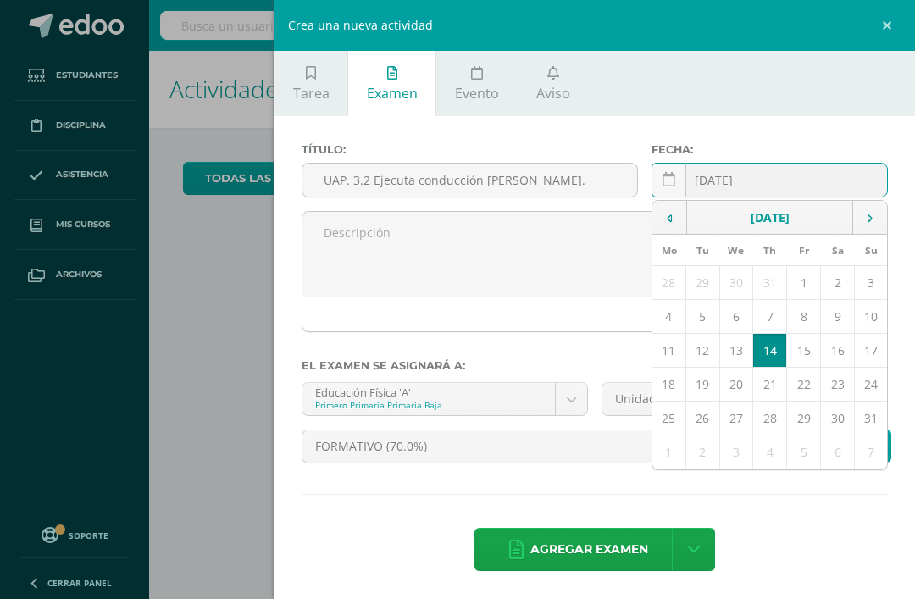
click at [675, 352] on td "11" at bounding box center [668, 351] width 33 height 34
type input "2025-08-11"
click at [573, 406] on body "Tarea asignada exitosamente Estudiantes Disciplina Asistencia Mis cursos Archiv…" at bounding box center [457, 299] width 915 height 599
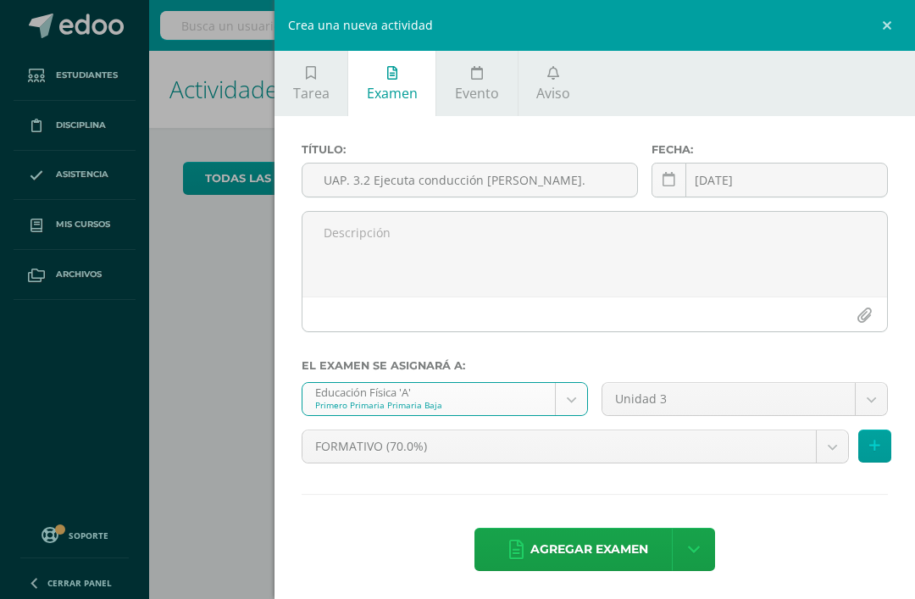
click at [881, 393] on body "Tarea asignada exitosamente Estudiantes Disciplina Asistencia Mis cursos Archiv…" at bounding box center [457, 299] width 915 height 599
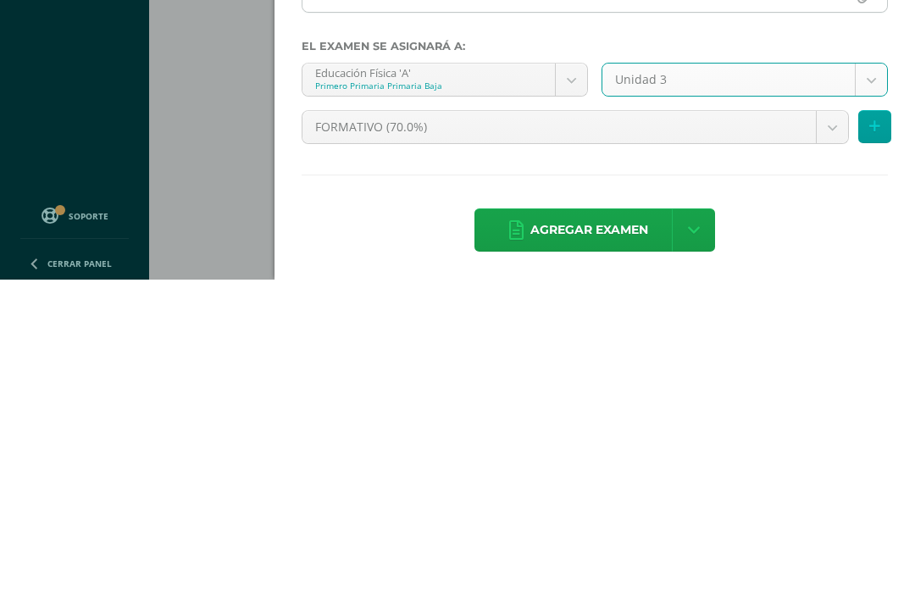
scroll to position [54, 7]
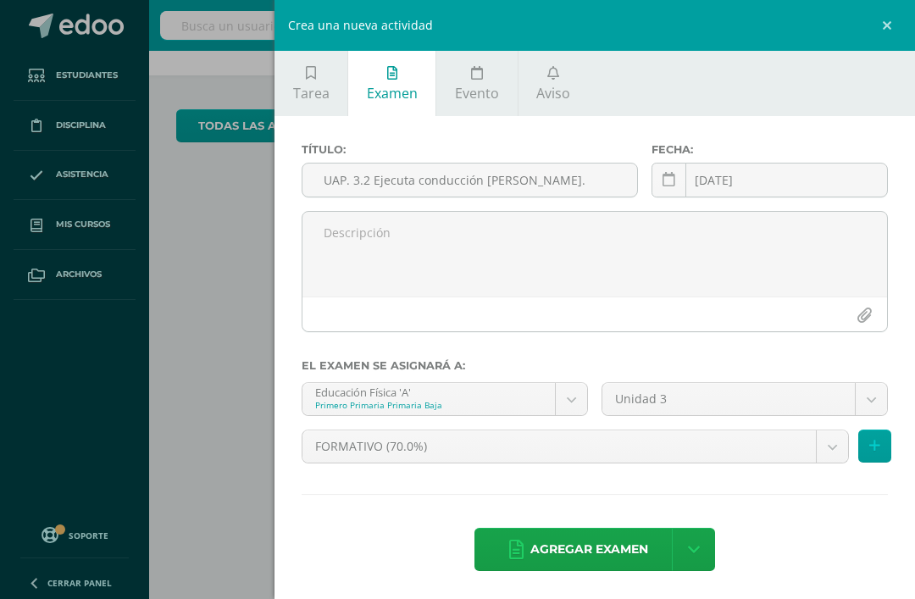
click at [877, 446] on icon at bounding box center [874, 446] width 11 height 14
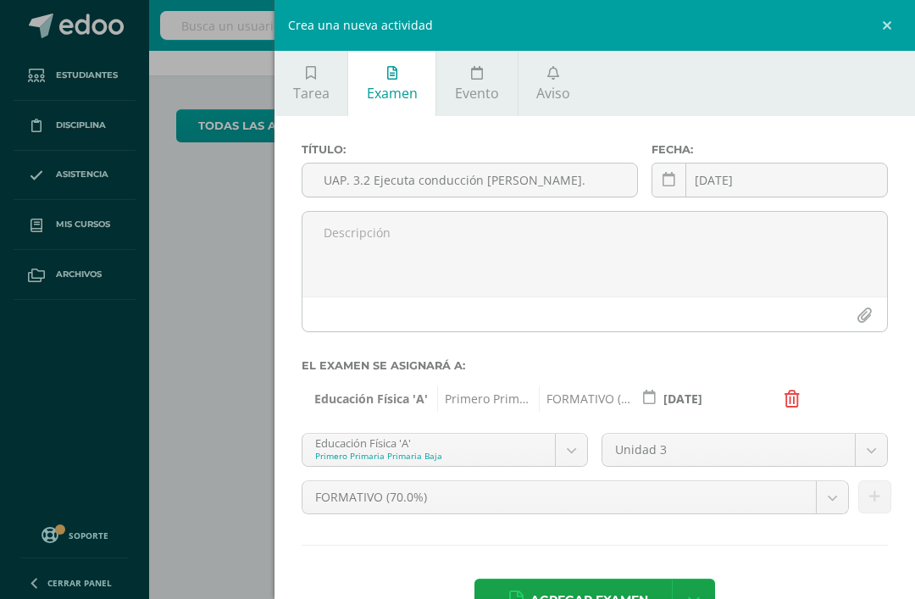
click at [574, 453] on body "Tarea asignada exitosamente Estudiantes Disciplina Asistencia Mis cursos Archiv…" at bounding box center [450, 246] width 915 height 599
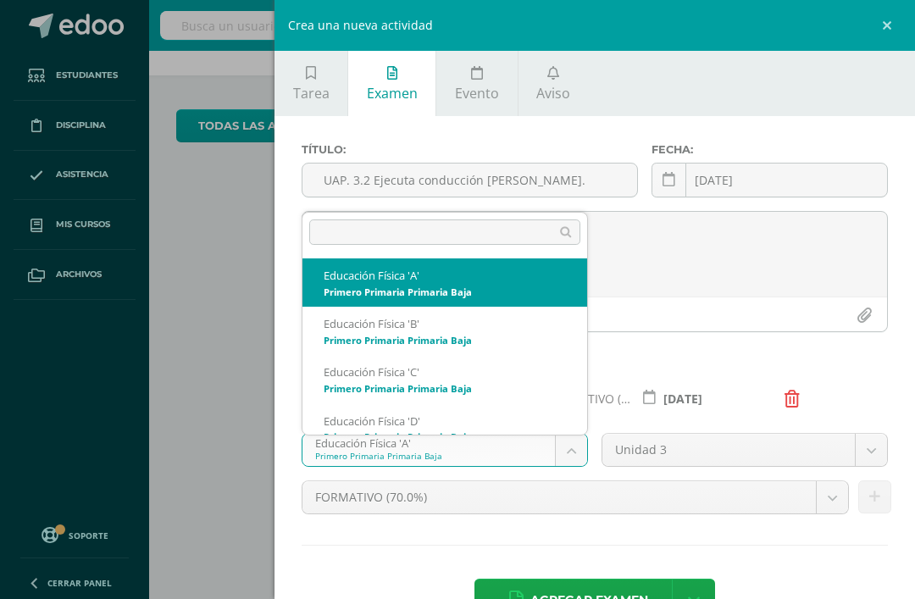
scroll to position [54, 0]
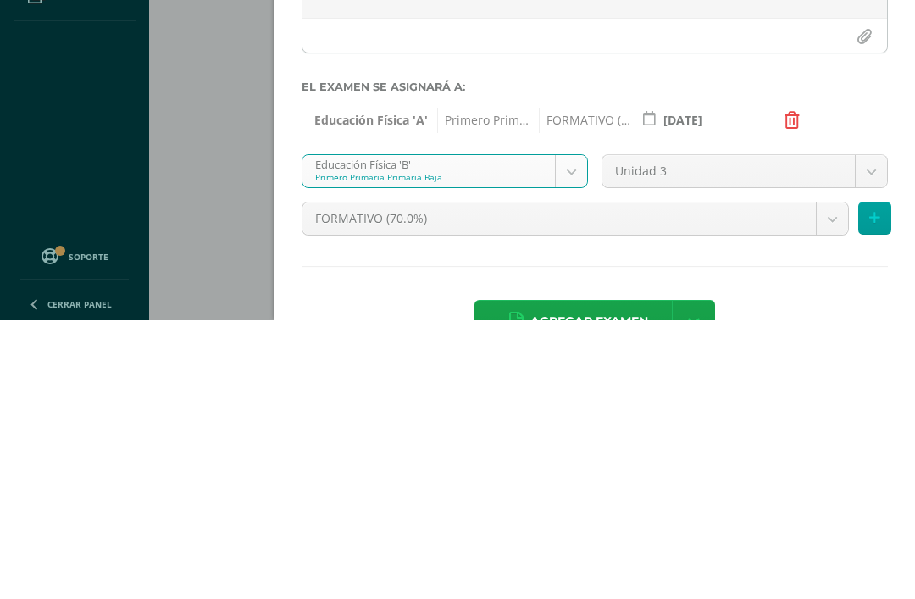
click at [868, 480] on button at bounding box center [874, 496] width 33 height 33
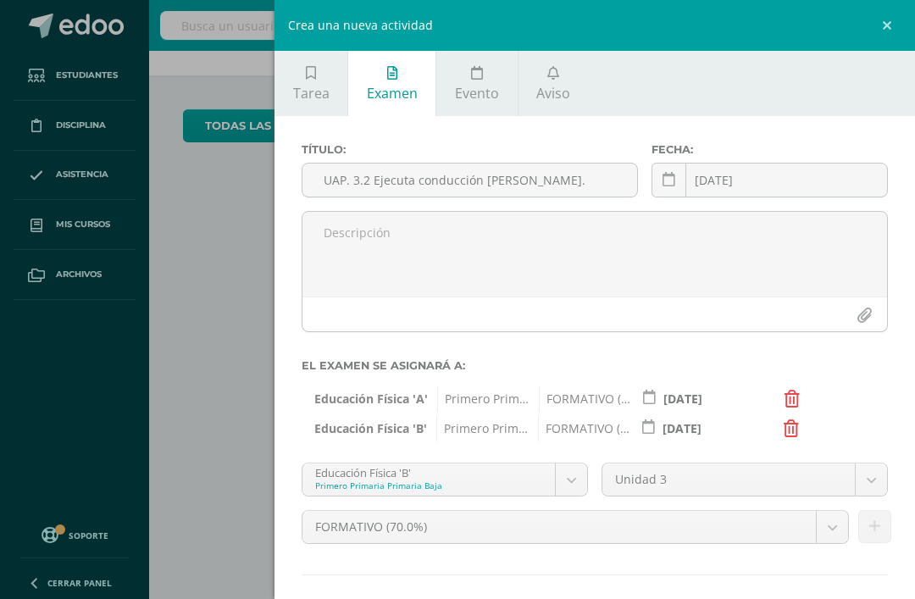
click at [577, 482] on body "Tarea asignada exitosamente Estudiantes Disciplina Asistencia Mis cursos Archiv…" at bounding box center [457, 246] width 915 height 599
click at [872, 528] on icon at bounding box center [874, 526] width 11 height 14
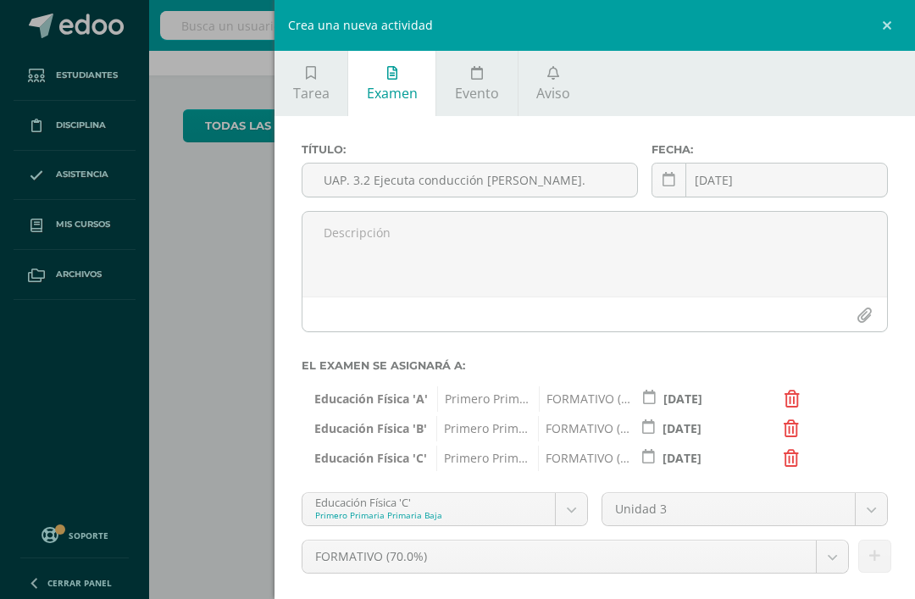
click at [578, 512] on body "Tarea asignada exitosamente Estudiantes Disciplina Asistencia Mis cursos Archiv…" at bounding box center [457, 246] width 915 height 599
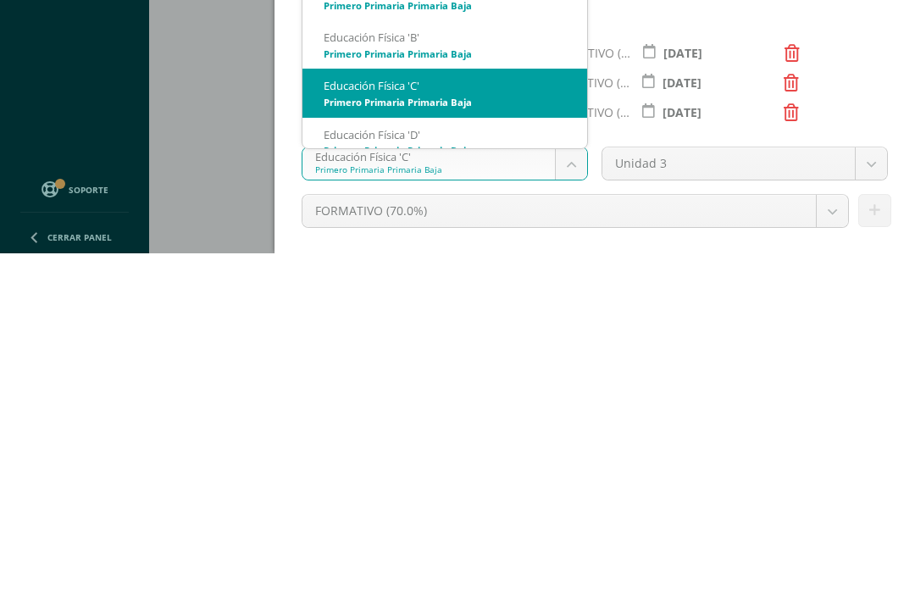
scroll to position [14, 0]
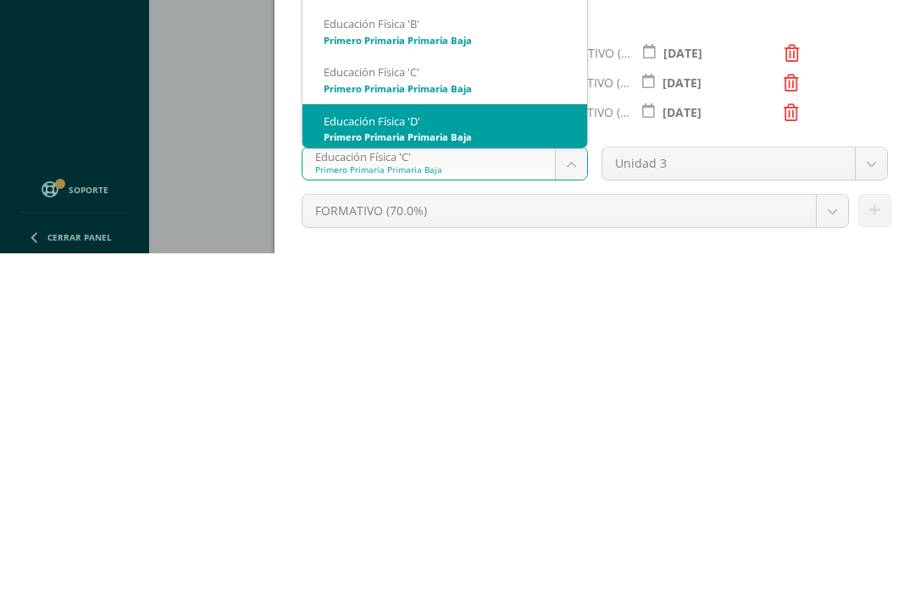
select select "206181"
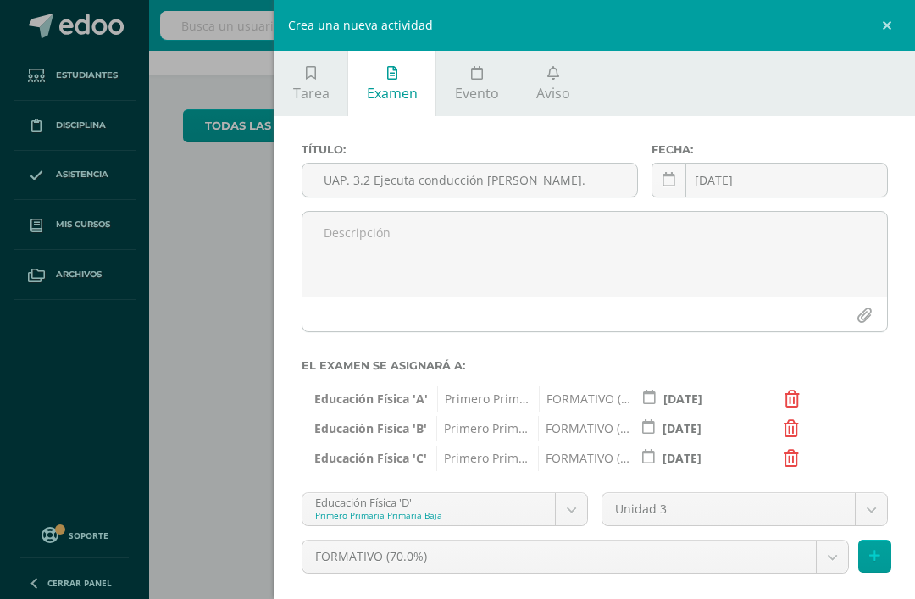
click at [874, 558] on icon at bounding box center [874, 556] width 11 height 14
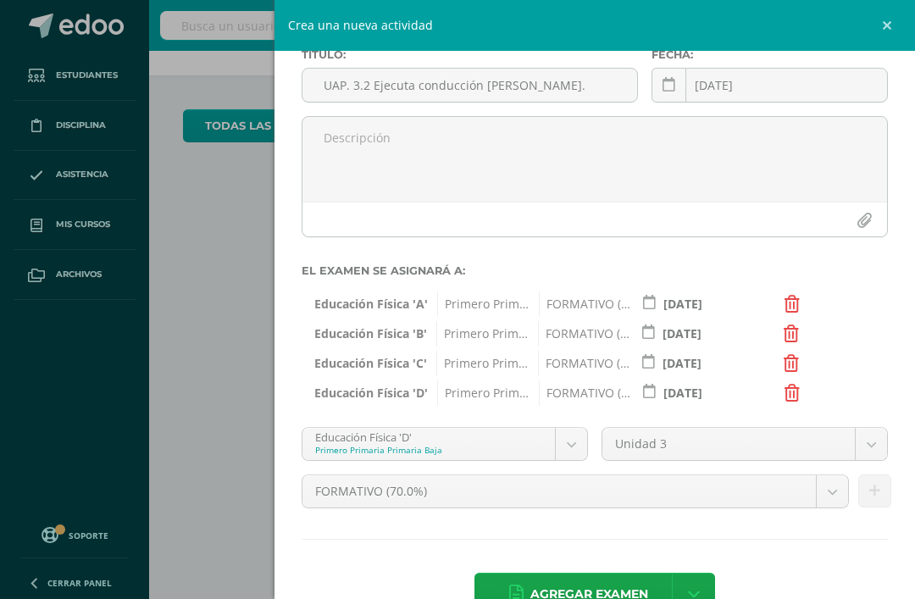
scroll to position [95, 0]
click at [615, 591] on span "Agregar examen" at bounding box center [589, 594] width 118 height 42
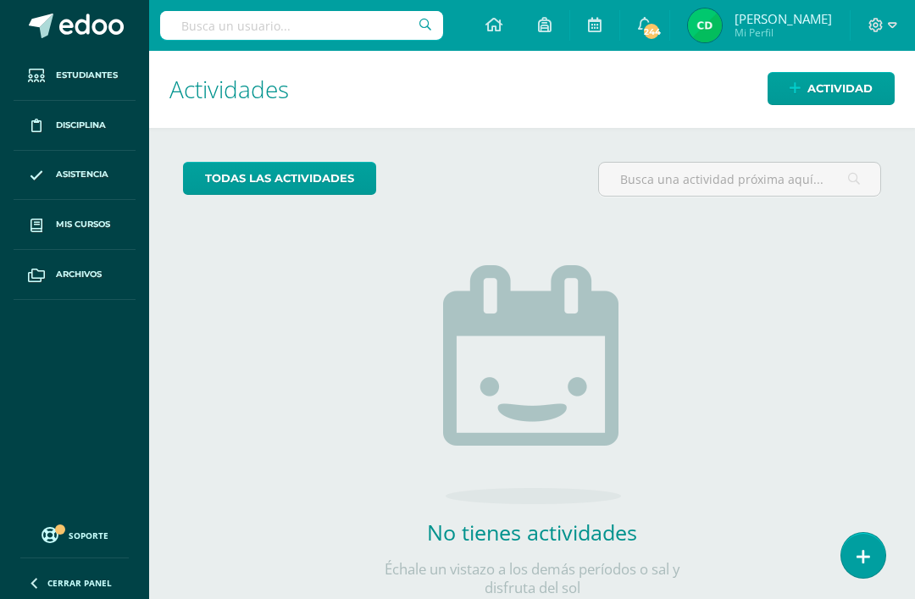
click at [55, 544] on icon at bounding box center [49, 535] width 14 height 17
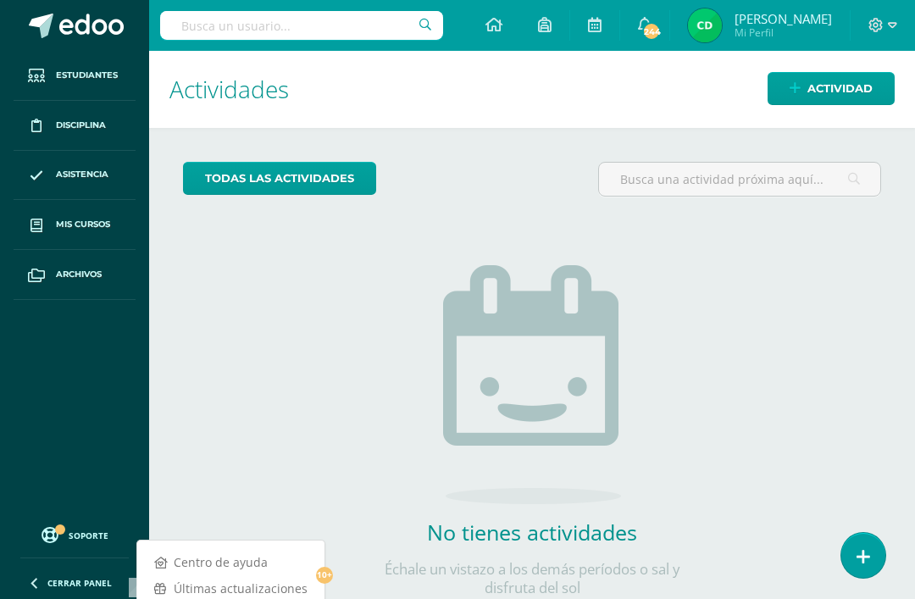
click at [219, 593] on link "Últimas actualizaciones 10+" at bounding box center [230, 588] width 187 height 26
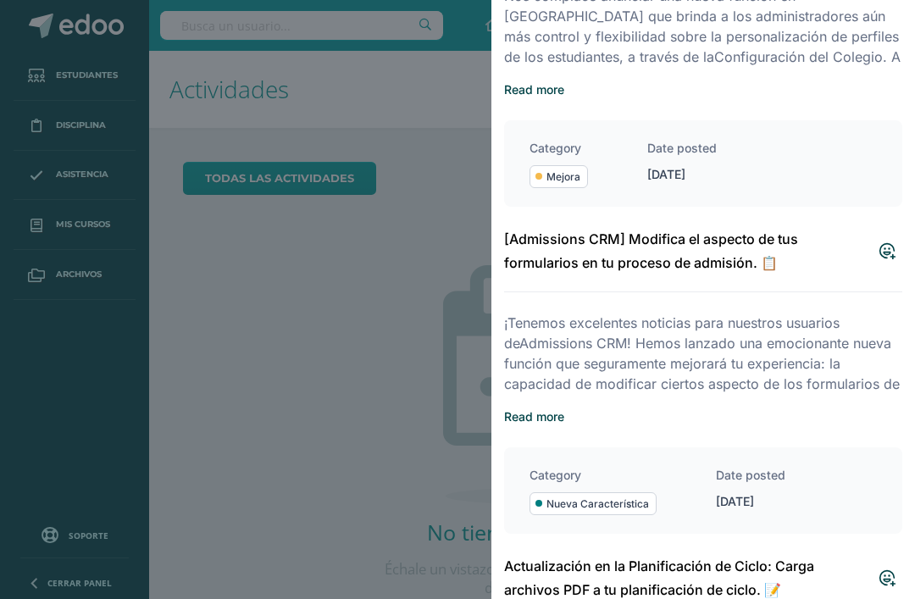
scroll to position [2362, 0]
